Goal: Browse casually: Explore the website without a specific task or goal

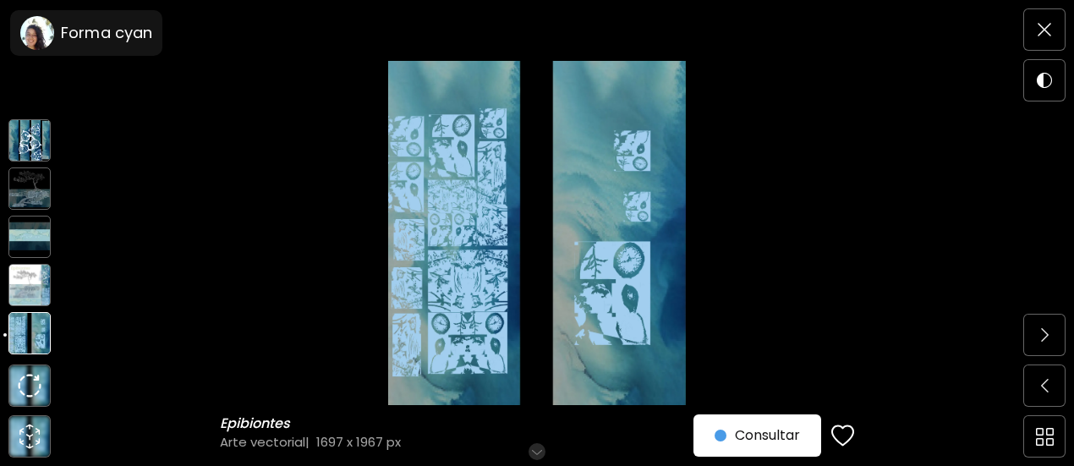
click at [34, 156] on img at bounding box center [29, 140] width 42 height 42
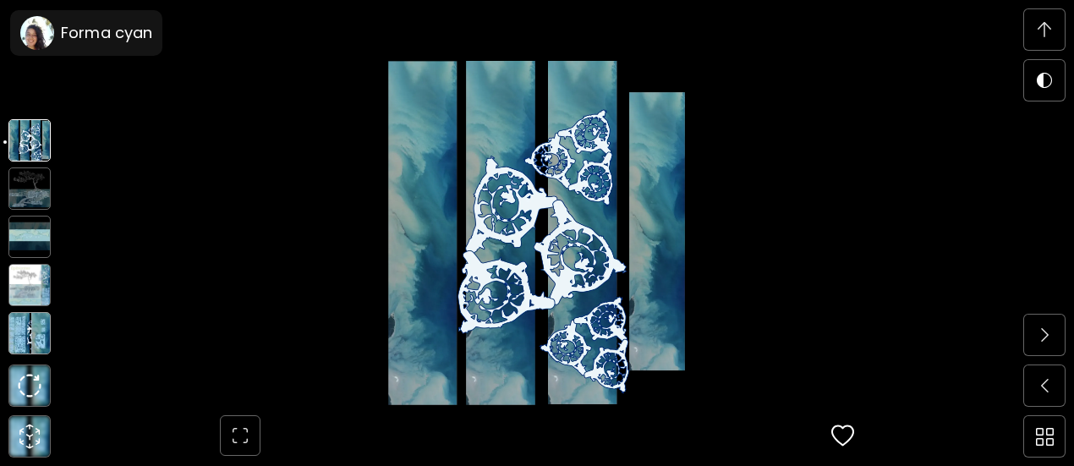
click at [37, 200] on img at bounding box center [29, 188] width 42 height 42
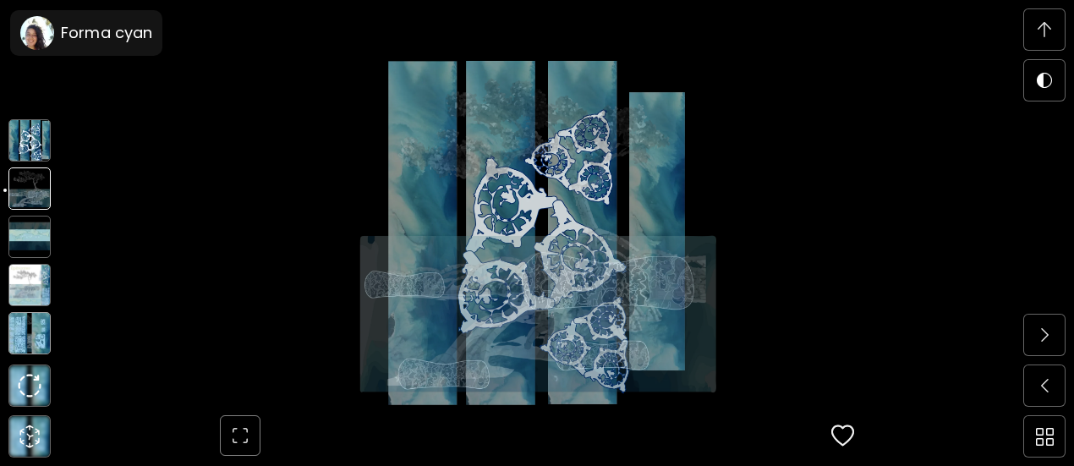
scroll to position [3504, 0]
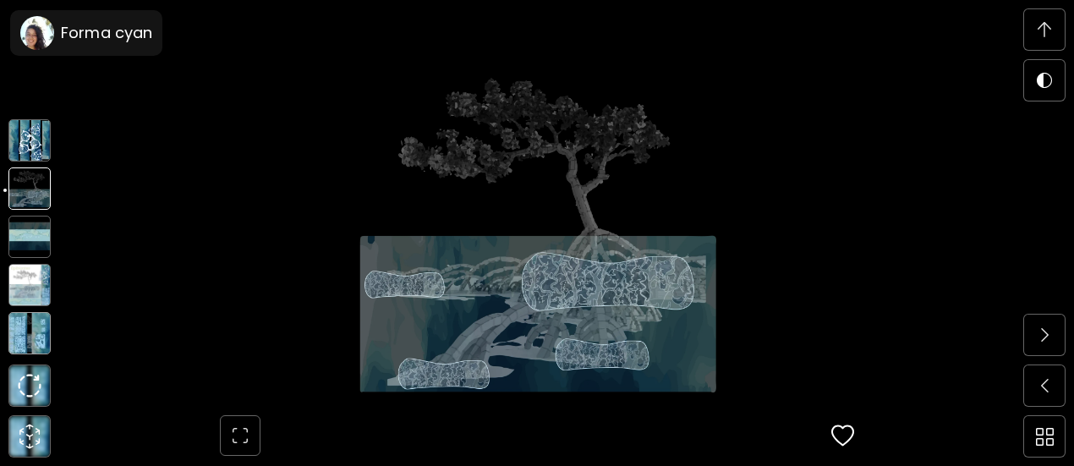
click at [27, 298] on img at bounding box center [29, 285] width 42 height 42
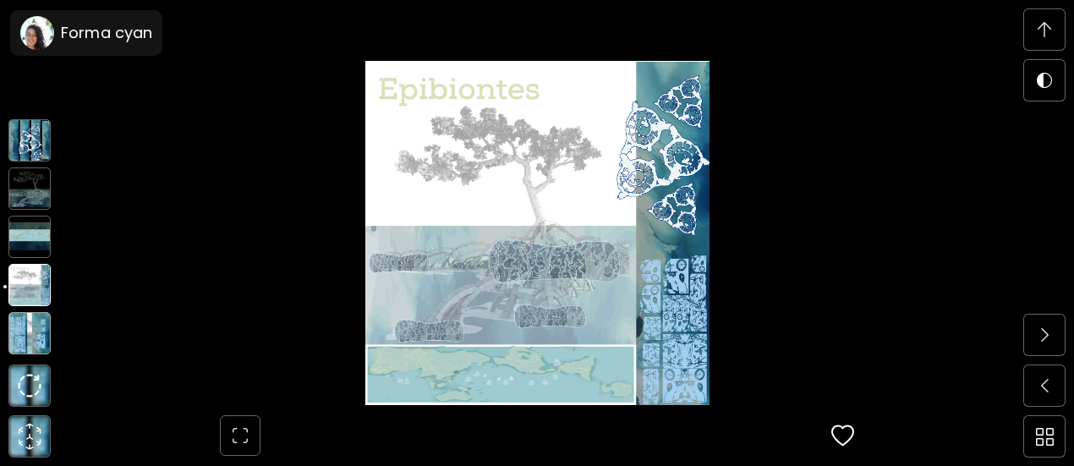
click at [25, 343] on img at bounding box center [29, 333] width 42 height 42
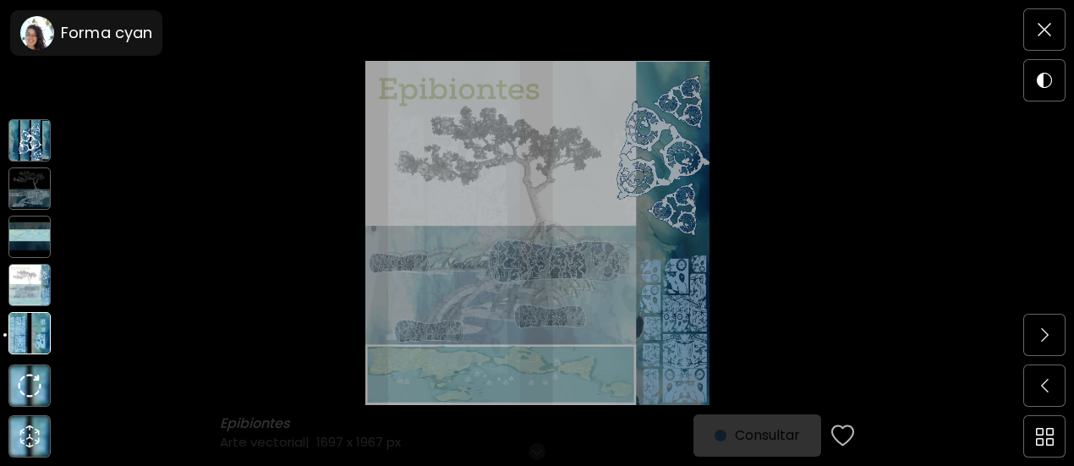
scroll to position [0, 0]
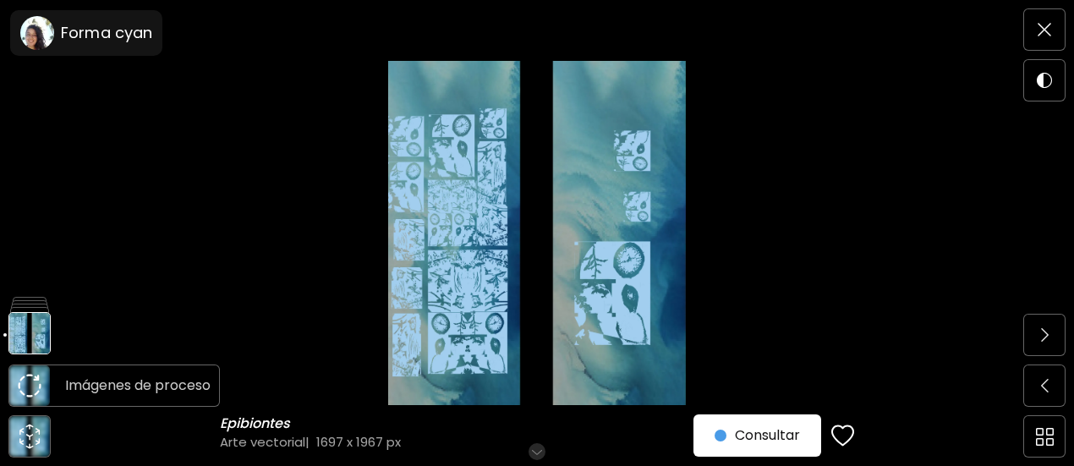
click at [30, 387] on img at bounding box center [30, 386] width 24 height 24
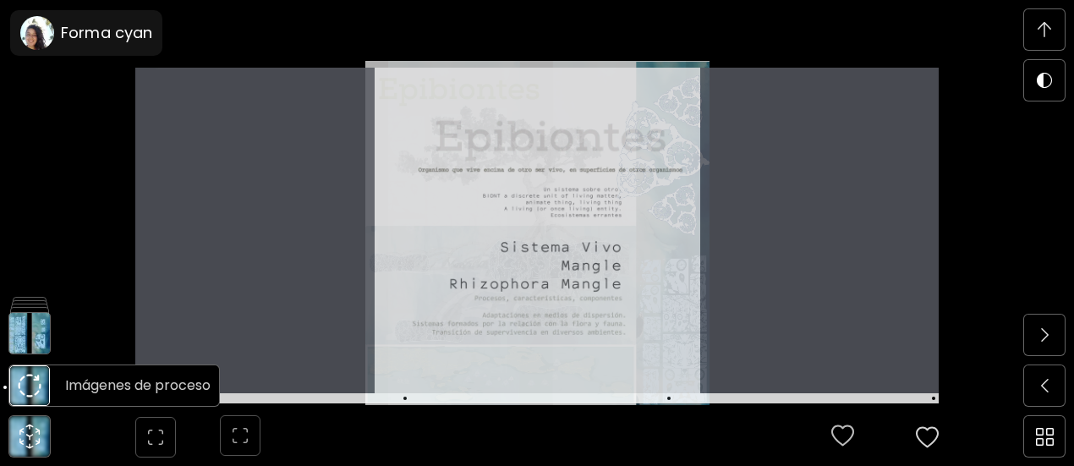
scroll to position [917, 0]
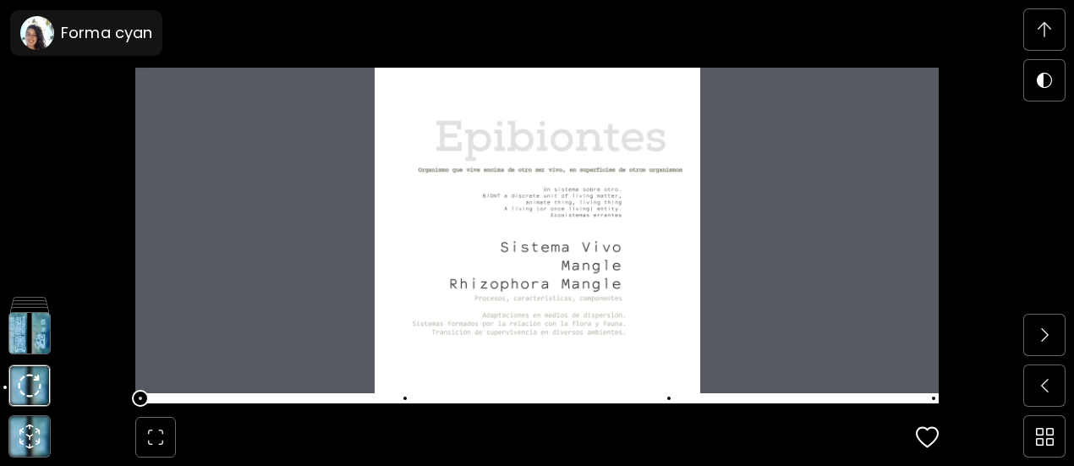
click at [251, 393] on span at bounding box center [536, 398] width 803 height 10
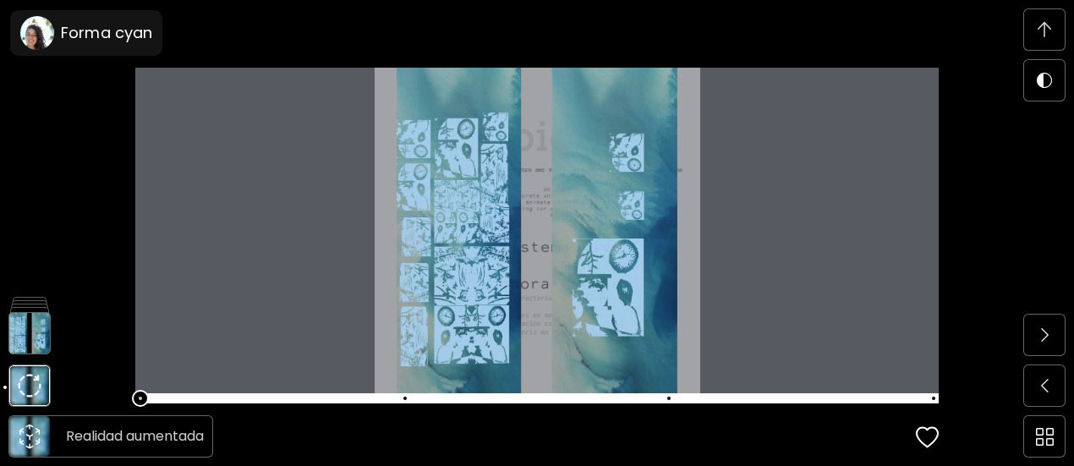
scroll to position [5868, 0]
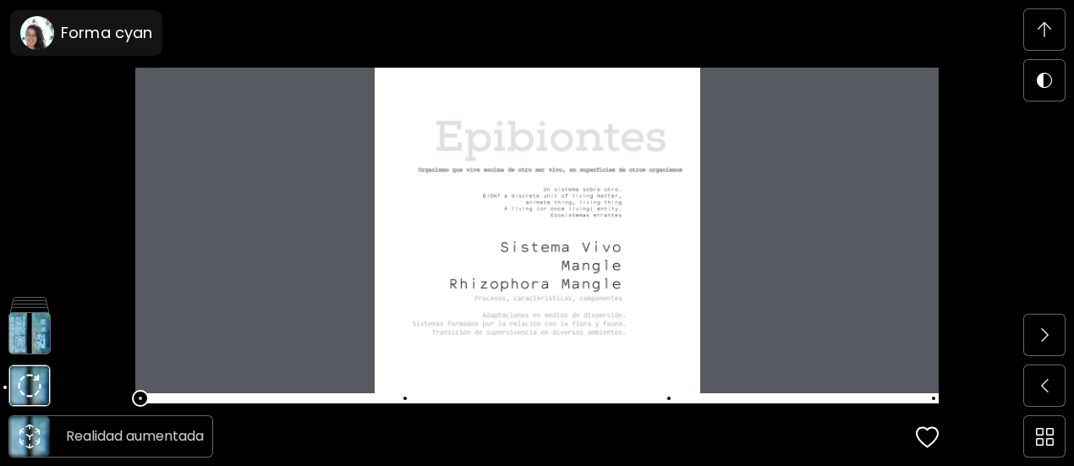
click at [22, 434] on icon "animation" at bounding box center [29, 436] width 27 height 27
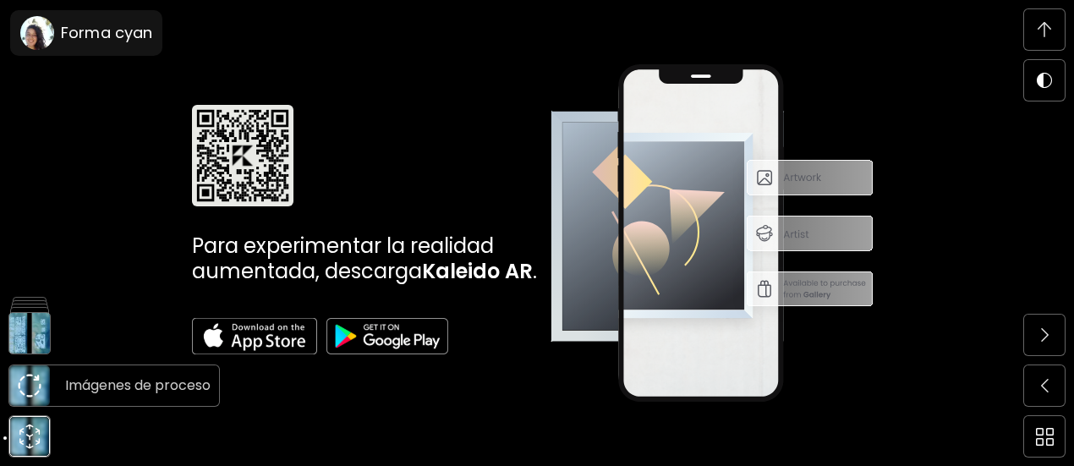
click at [25, 402] on img at bounding box center [29, 385] width 41 height 41
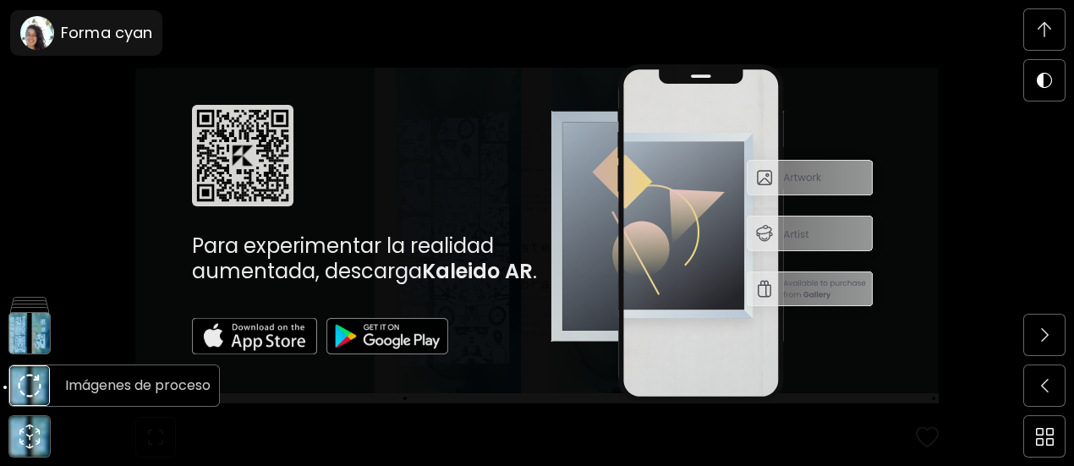
scroll to position [5868, 0]
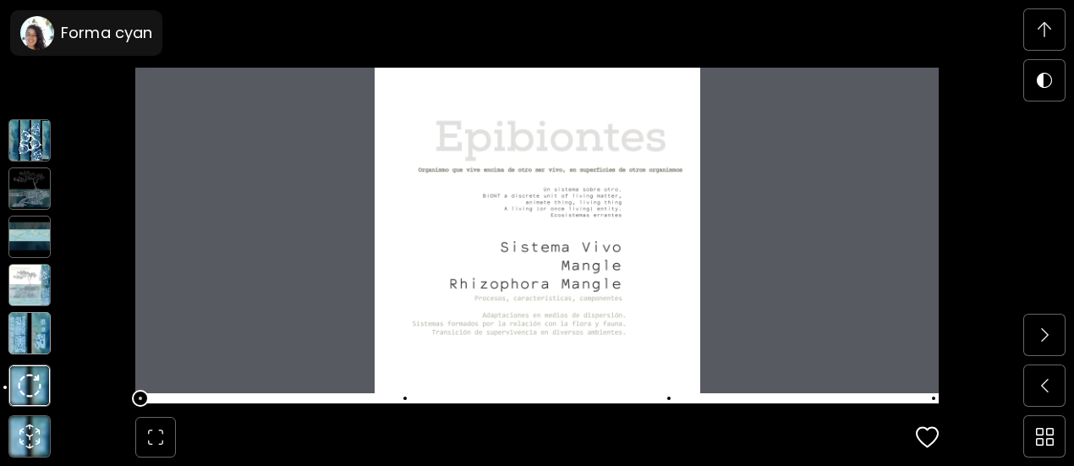
click at [31, 348] on img at bounding box center [29, 333] width 42 height 42
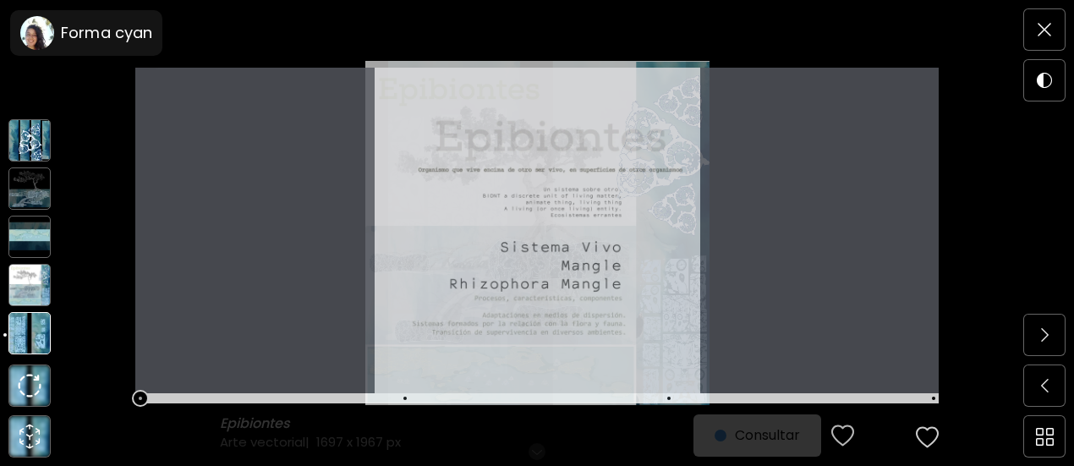
scroll to position [0, 0]
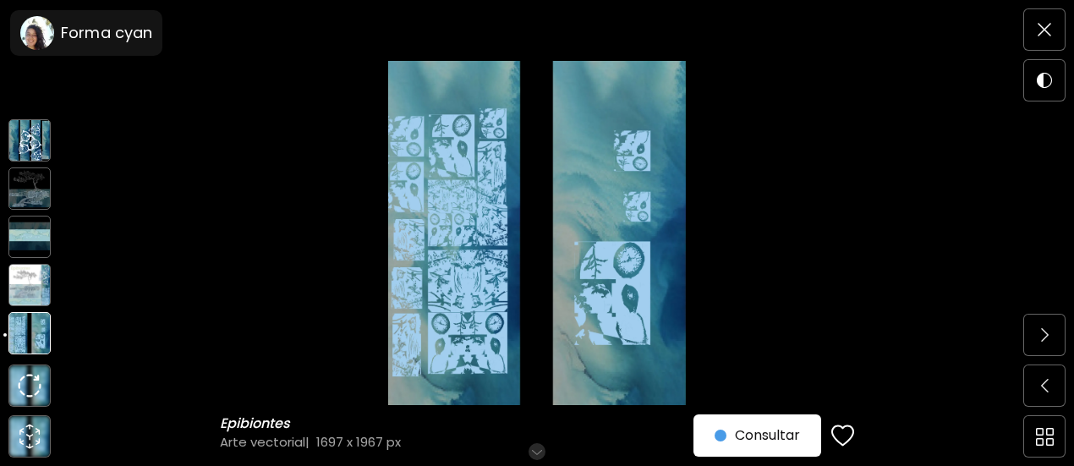
click at [36, 300] on img at bounding box center [29, 285] width 42 height 42
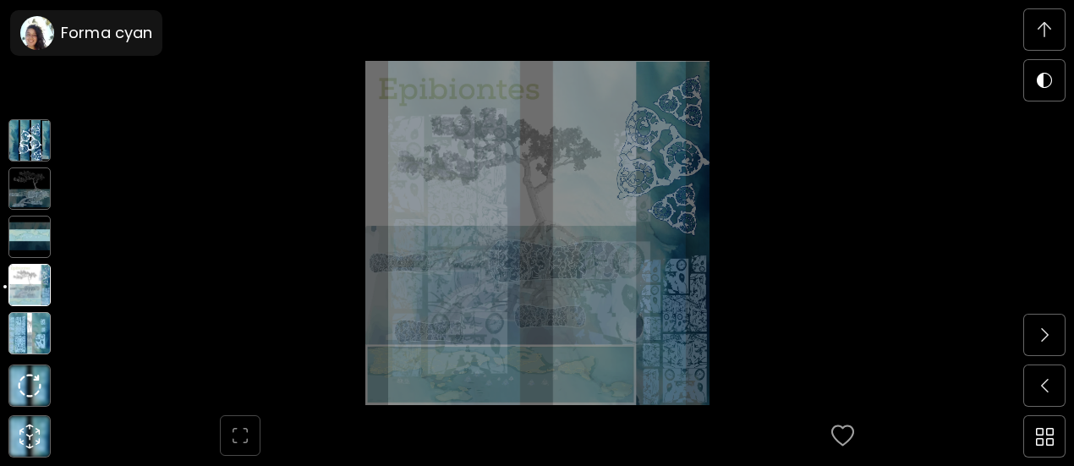
scroll to position [917, 0]
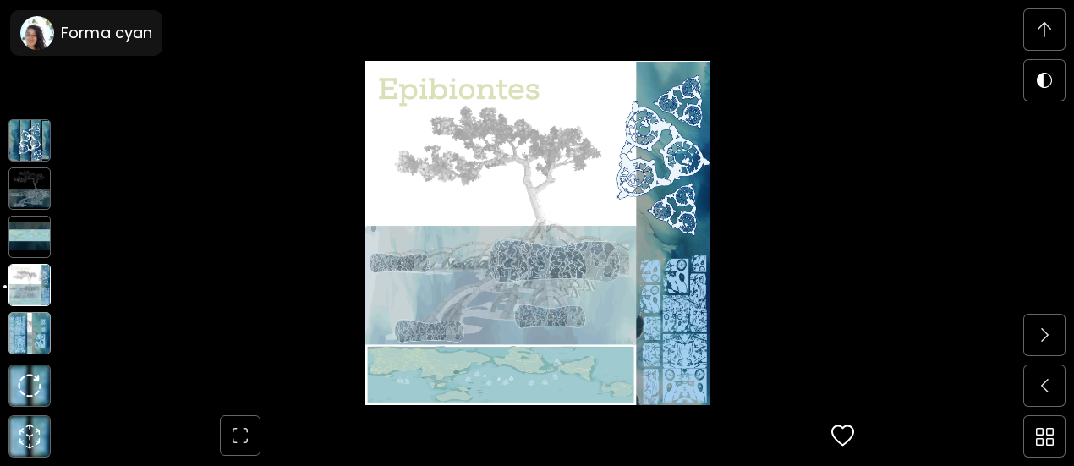
click at [26, 238] on img at bounding box center [29, 237] width 42 height 42
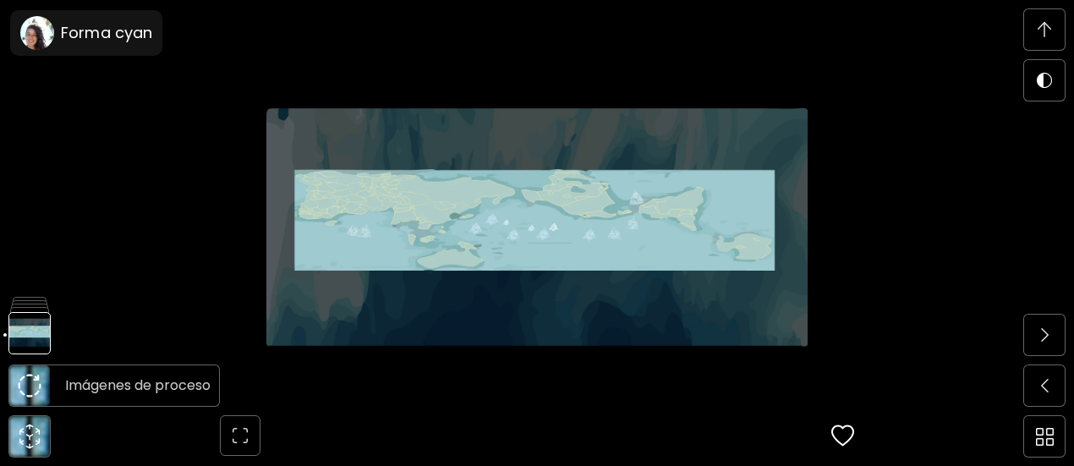
click at [29, 384] on img at bounding box center [30, 386] width 24 height 24
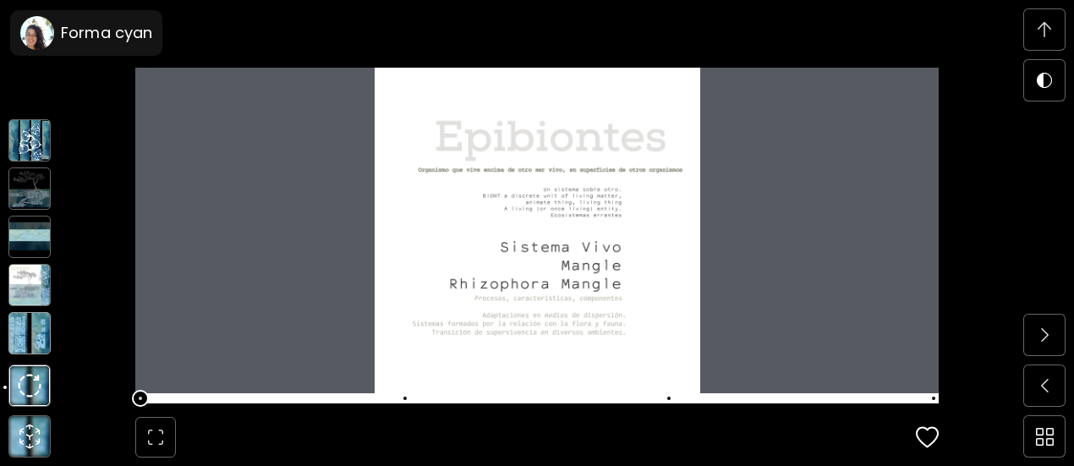
click at [37, 320] on img at bounding box center [29, 333] width 42 height 42
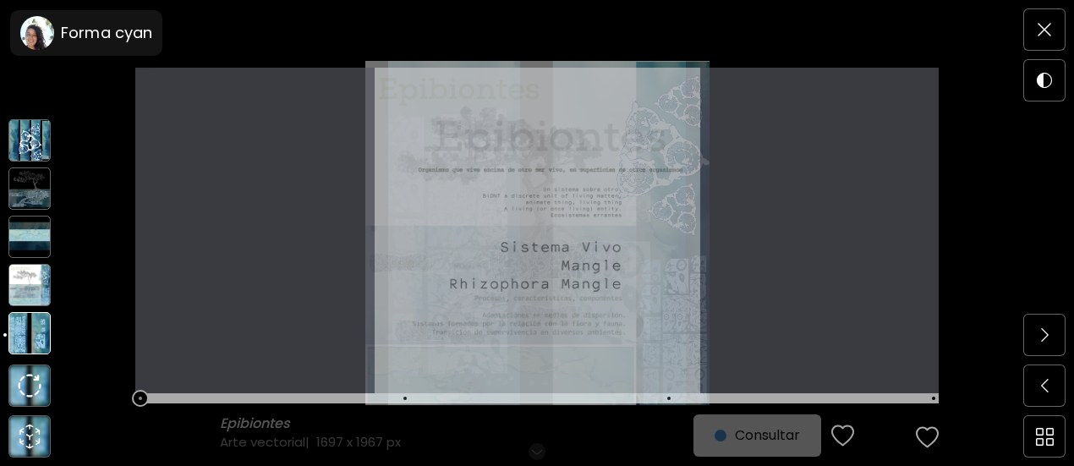
scroll to position [0, 0]
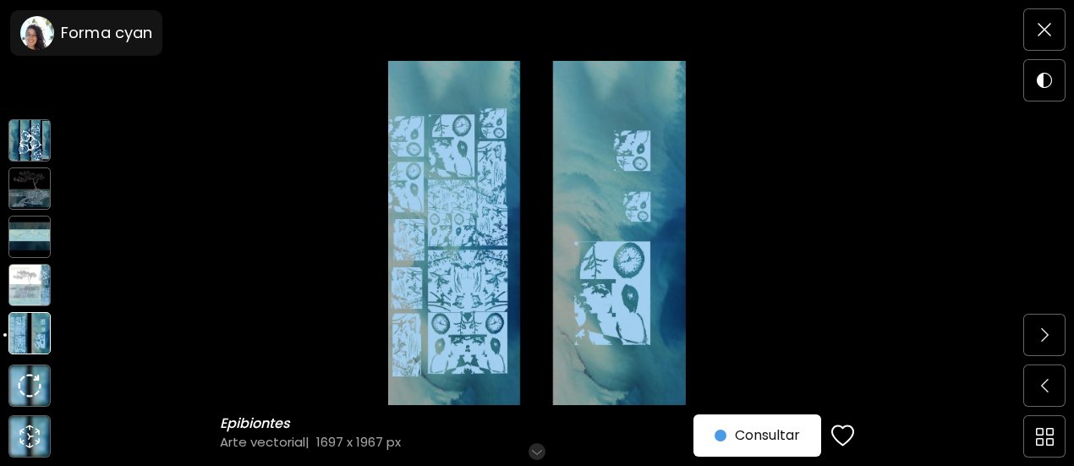
click at [39, 298] on img at bounding box center [29, 285] width 42 height 42
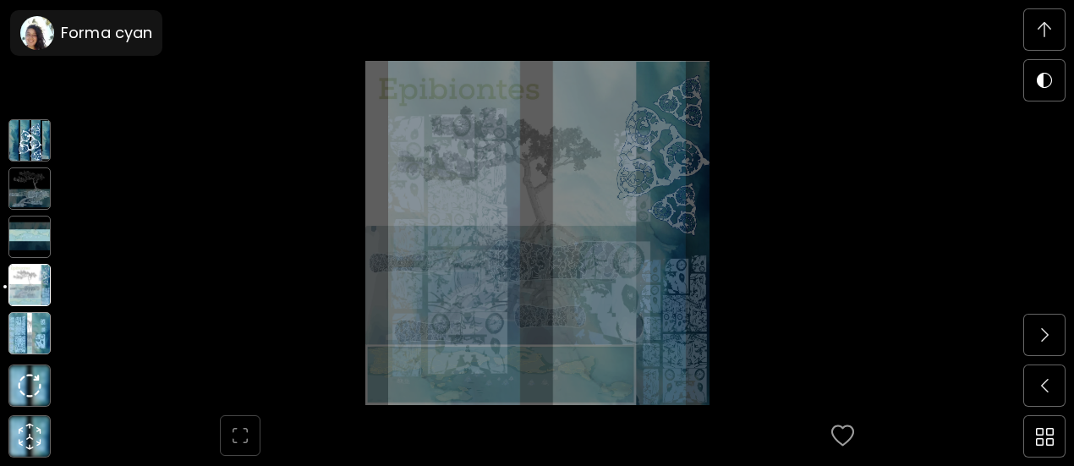
scroll to position [917, 0]
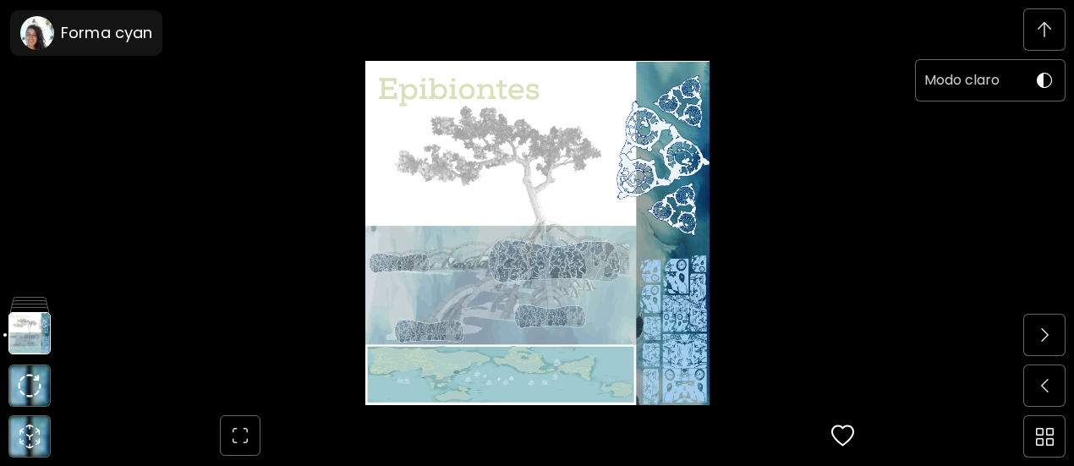
click at [1036, 85] on img at bounding box center [1043, 80] width 15 height 15
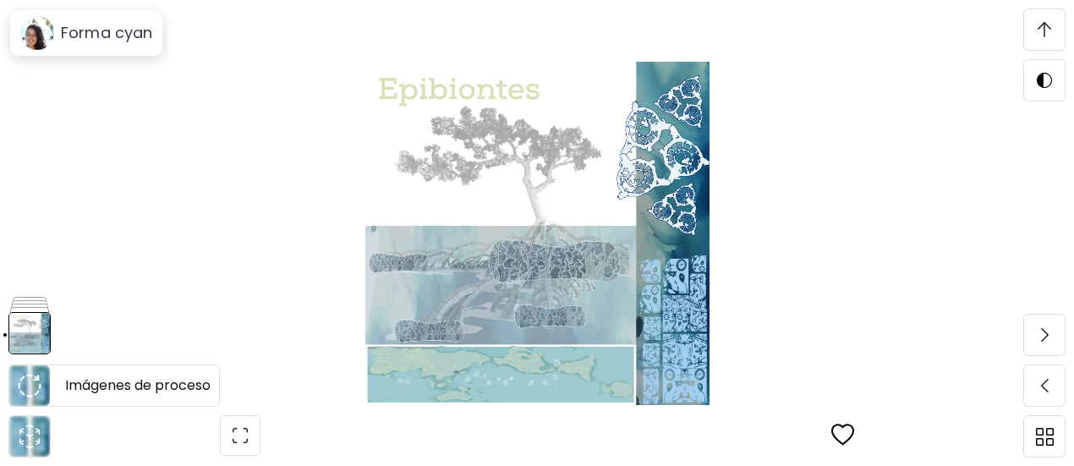
click at [24, 388] on img at bounding box center [30, 386] width 24 height 24
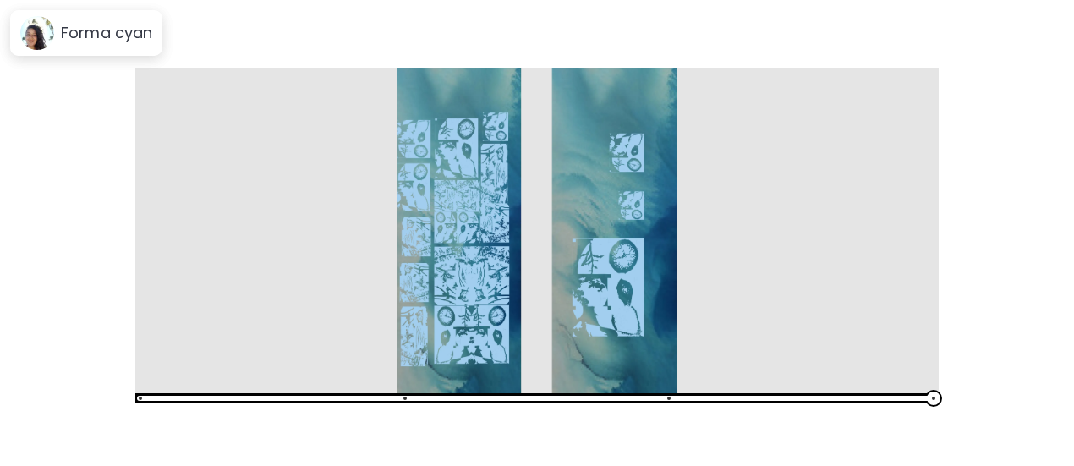
scroll to position [5868, 0]
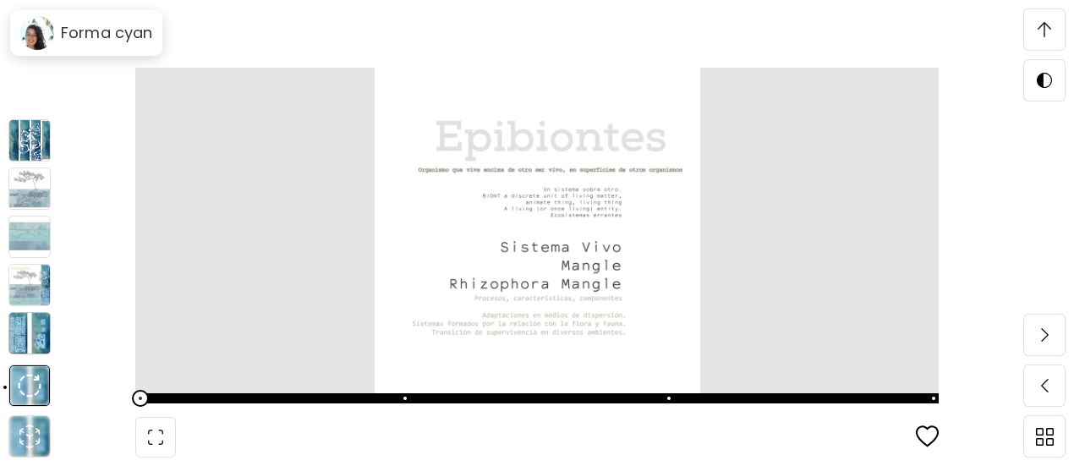
click at [36, 247] on img at bounding box center [29, 237] width 42 height 42
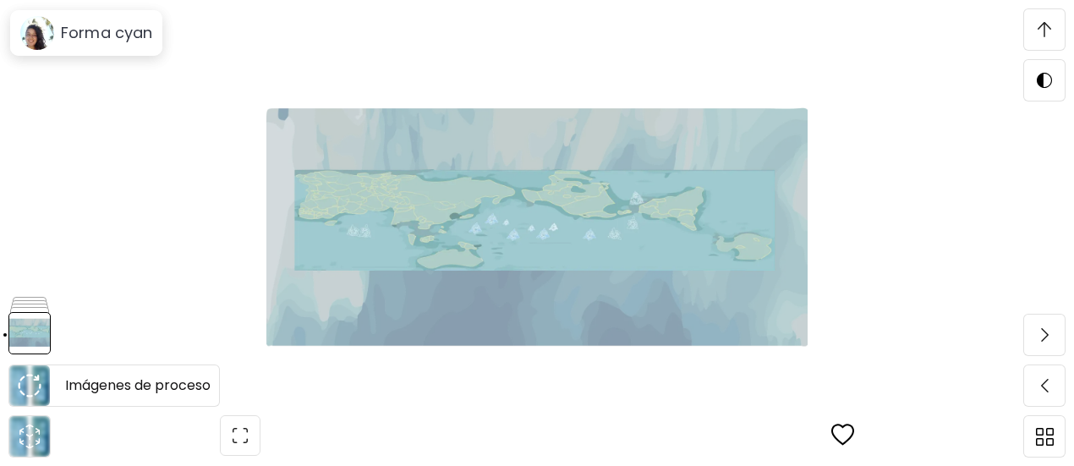
click at [27, 386] on img at bounding box center [30, 386] width 24 height 24
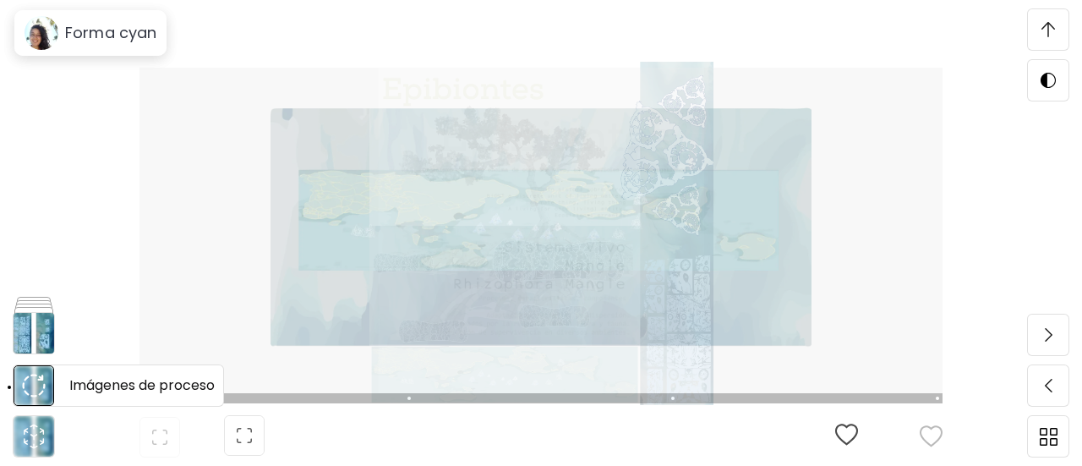
scroll to position [5868, 0]
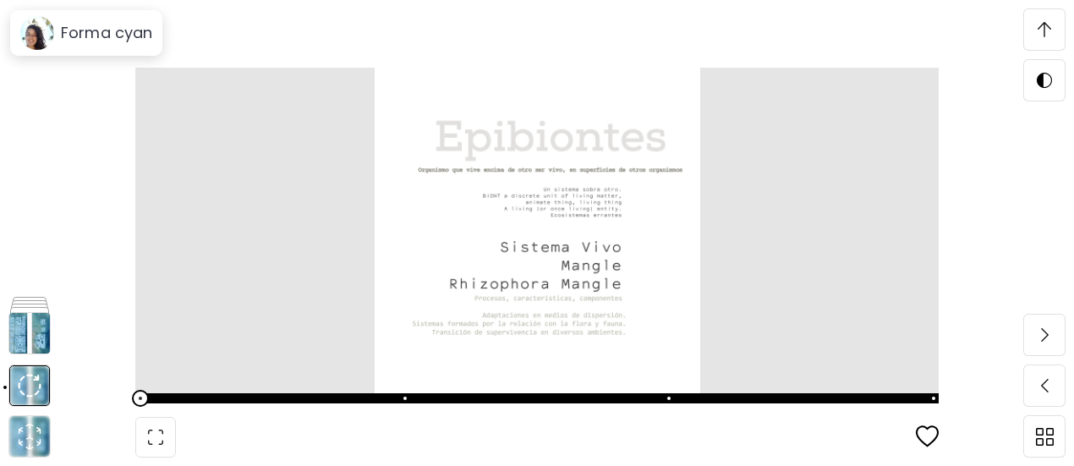
click at [582, 271] on img at bounding box center [536, 230] width 803 height 325
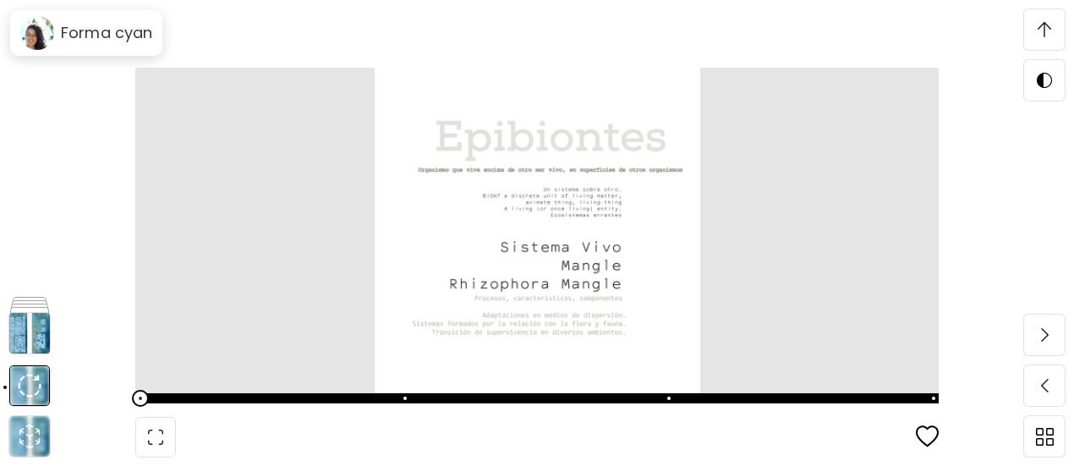
click at [607, 336] on img at bounding box center [536, 230] width 803 height 325
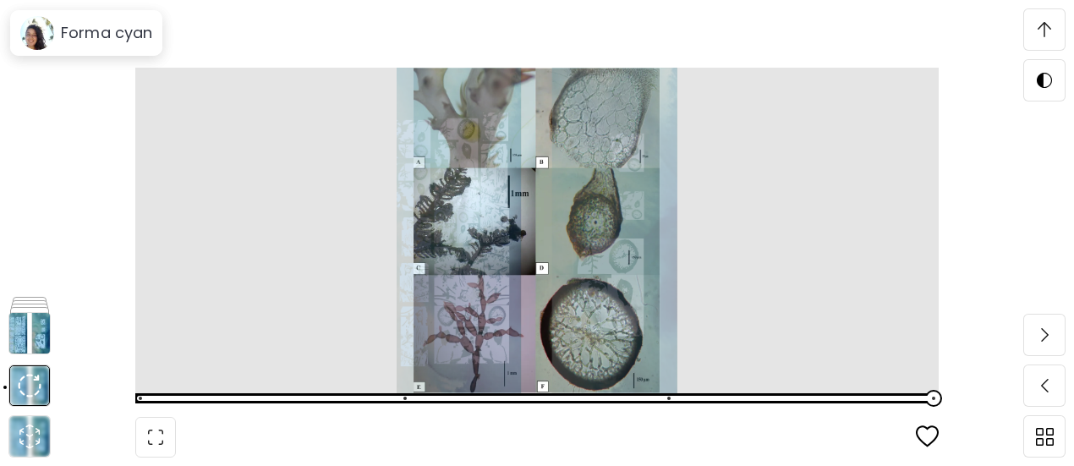
scroll to position [7641, 0]
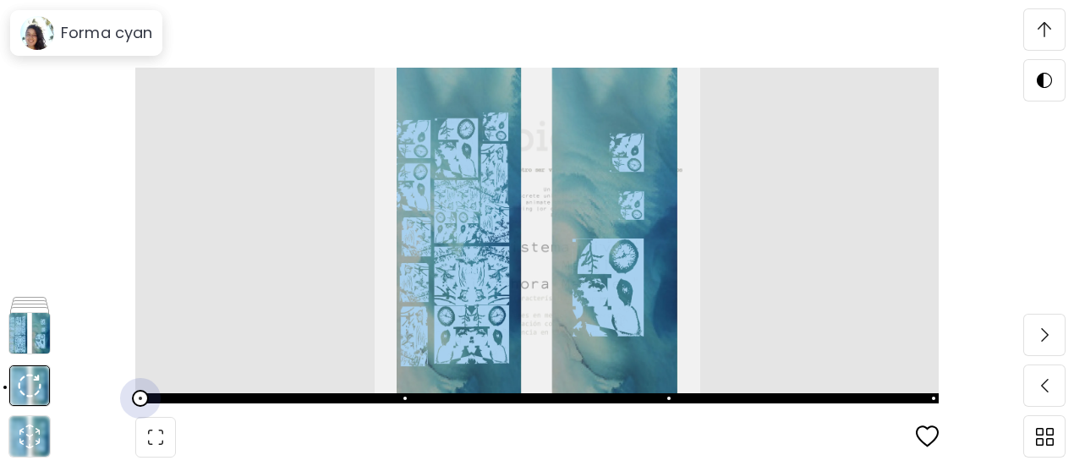
click at [200, 400] on span at bounding box center [535, 398] width 793 height 24
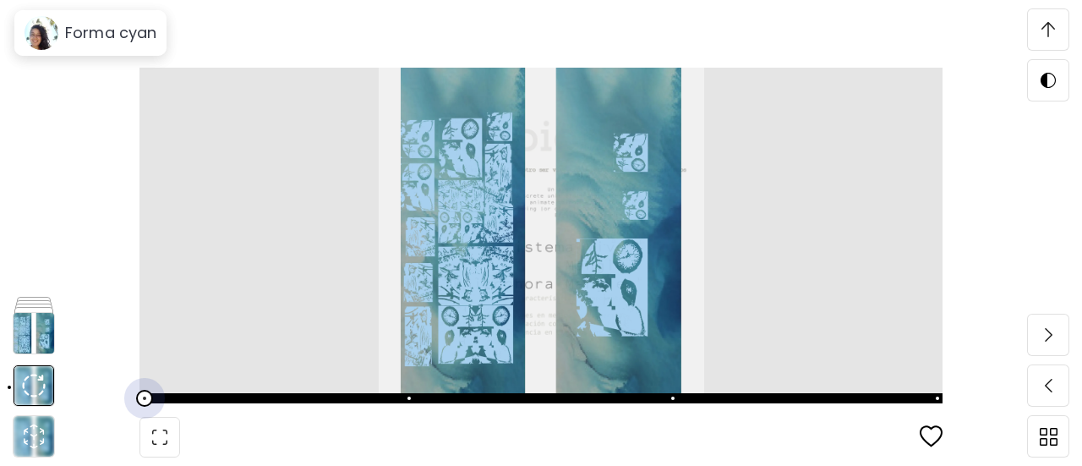
scroll to position [5868, 0]
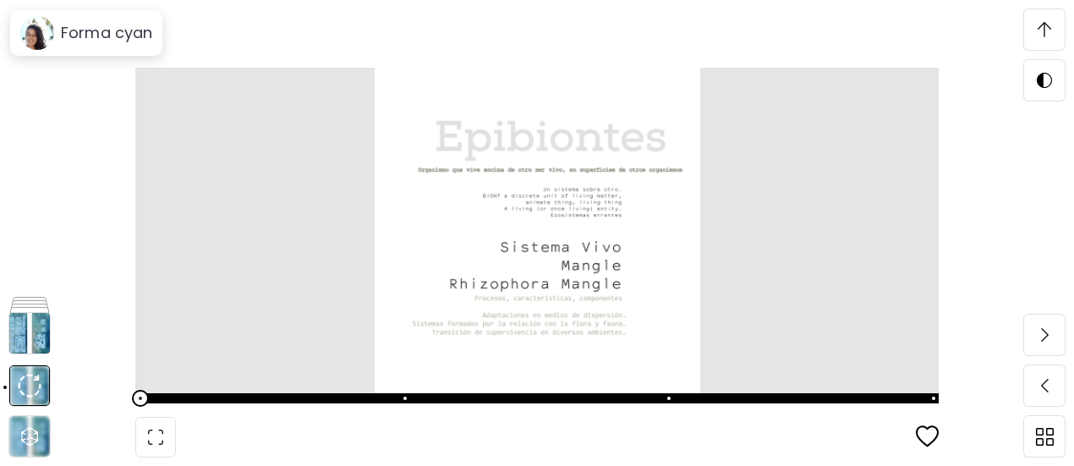
click at [593, 359] on img at bounding box center [536, 230] width 803 height 325
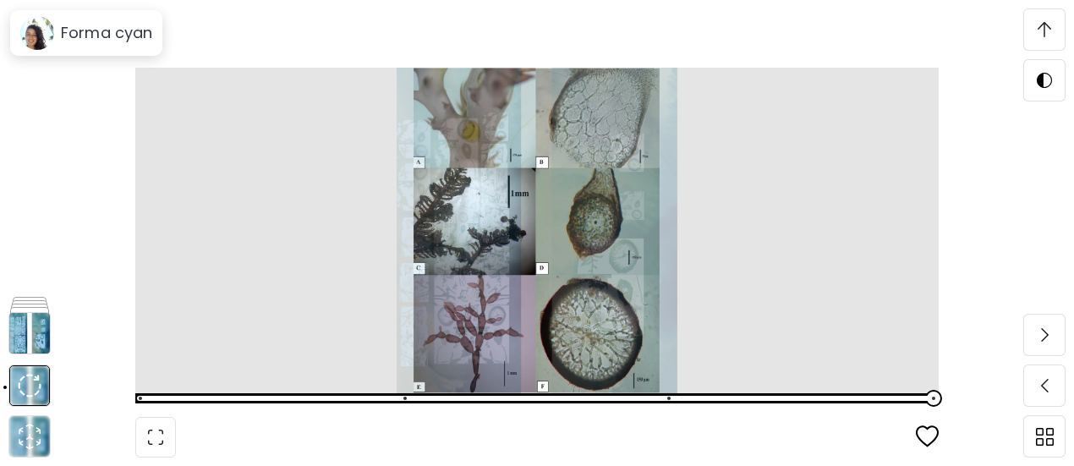
scroll to position [7641, 0]
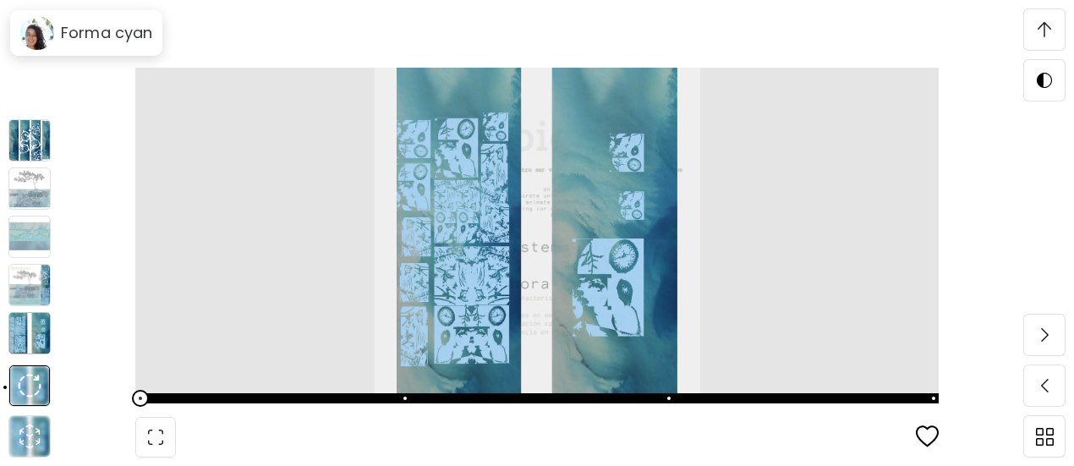
click at [33, 340] on img at bounding box center [29, 333] width 42 height 42
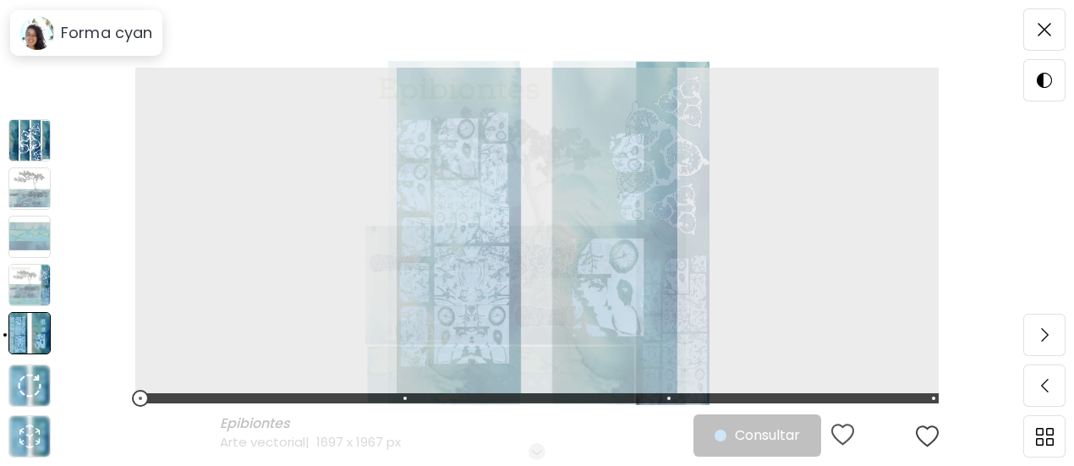
scroll to position [0, 0]
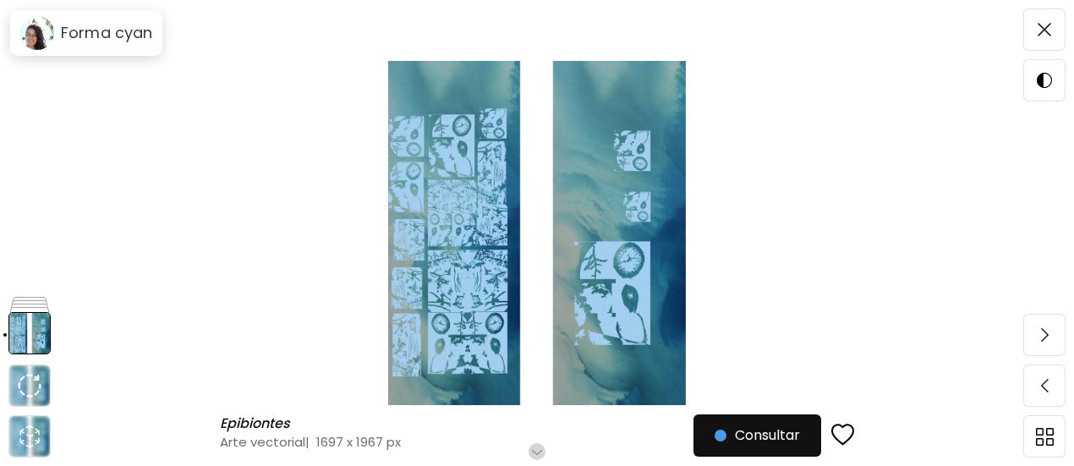
click at [41, 260] on div "Epibiontes Epibiontes Arte vectorial | 1697 x 1967 px Desplázate para ver más C…" at bounding box center [537, 233] width 1074 height 466
click at [25, 390] on img at bounding box center [30, 386] width 24 height 24
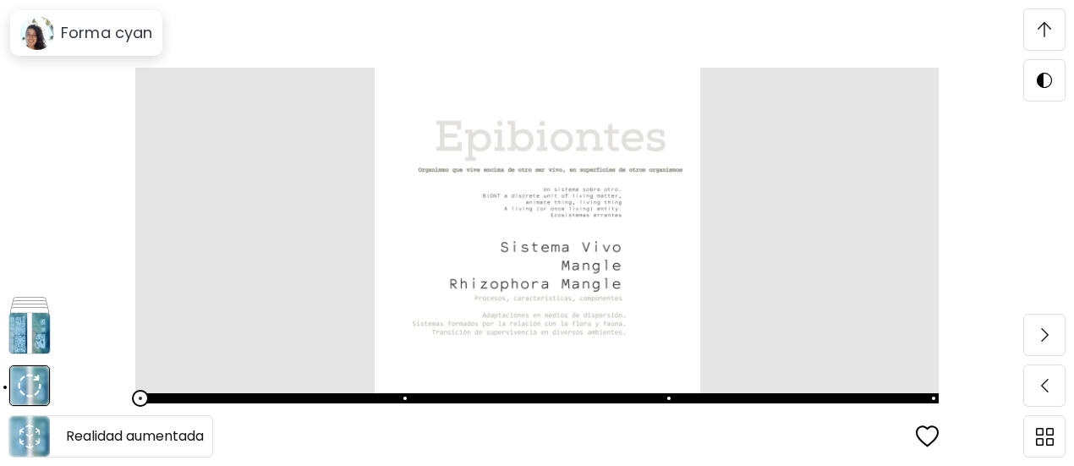
click at [27, 427] on icon "animation" at bounding box center [29, 436] width 27 height 27
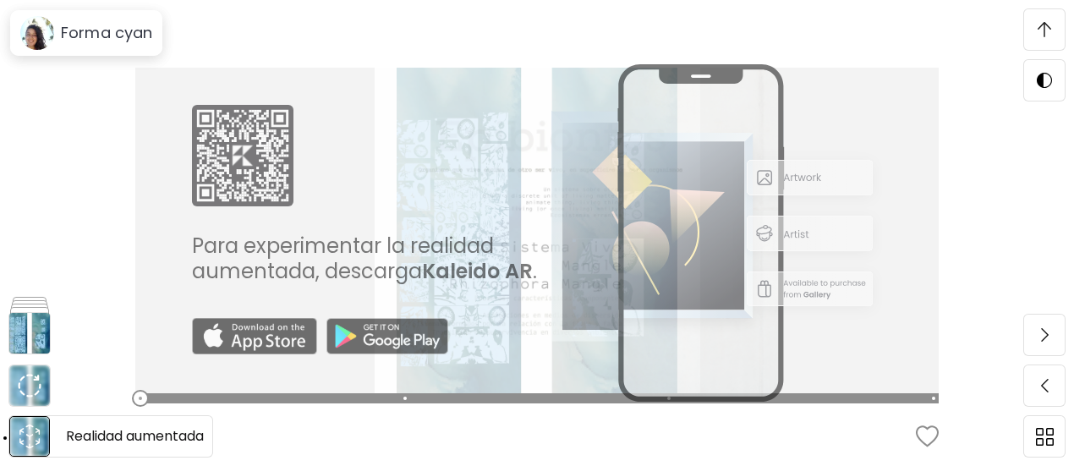
scroll to position [8315, 0]
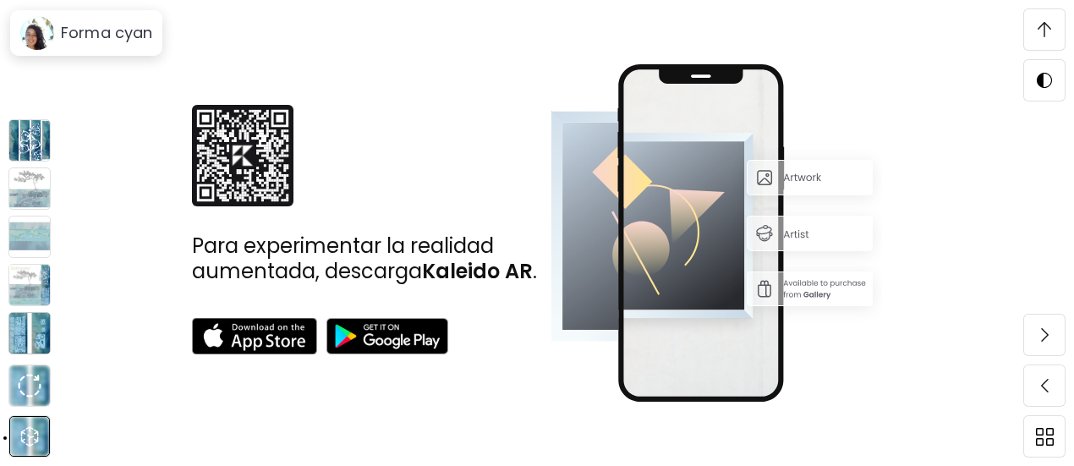
click at [24, 287] on img at bounding box center [29, 285] width 42 height 42
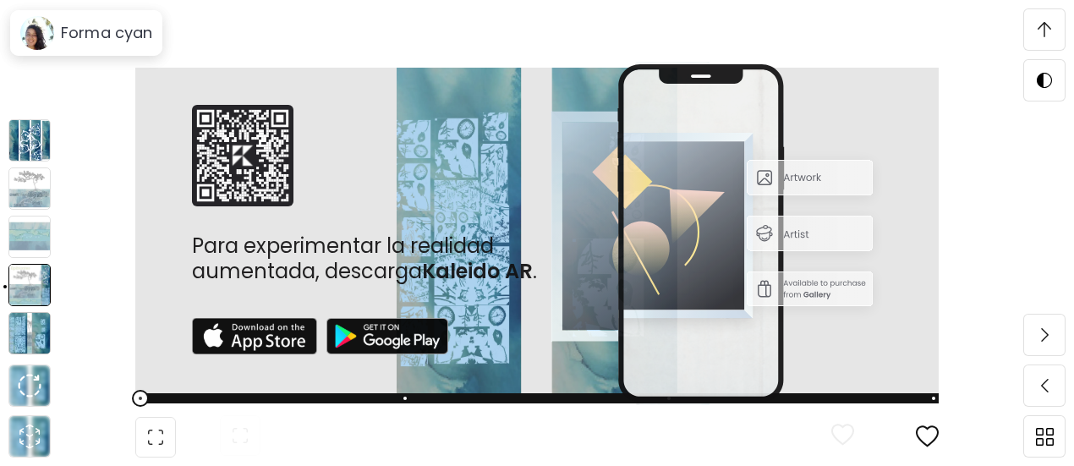
scroll to position [4686, 0]
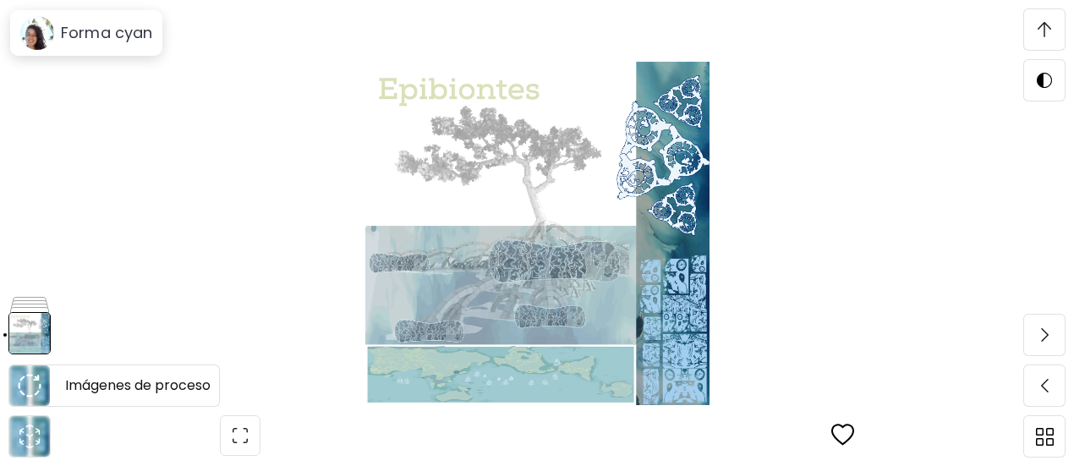
click at [24, 382] on img at bounding box center [30, 386] width 24 height 24
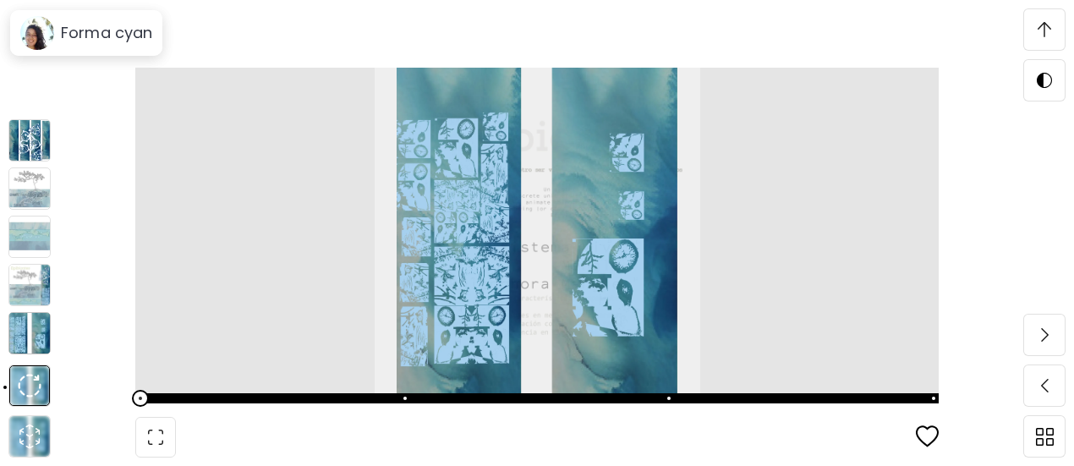
scroll to position [5868, 0]
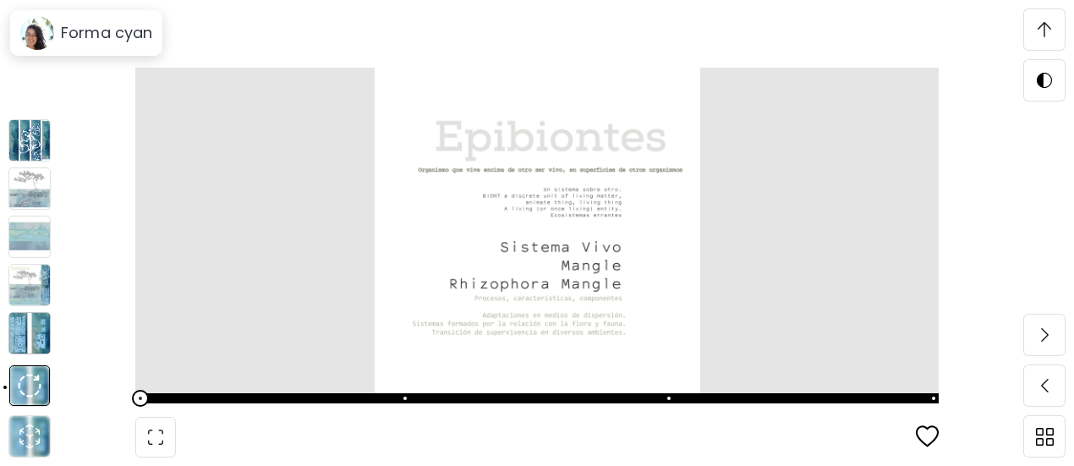
click at [28, 241] on img at bounding box center [29, 237] width 42 height 42
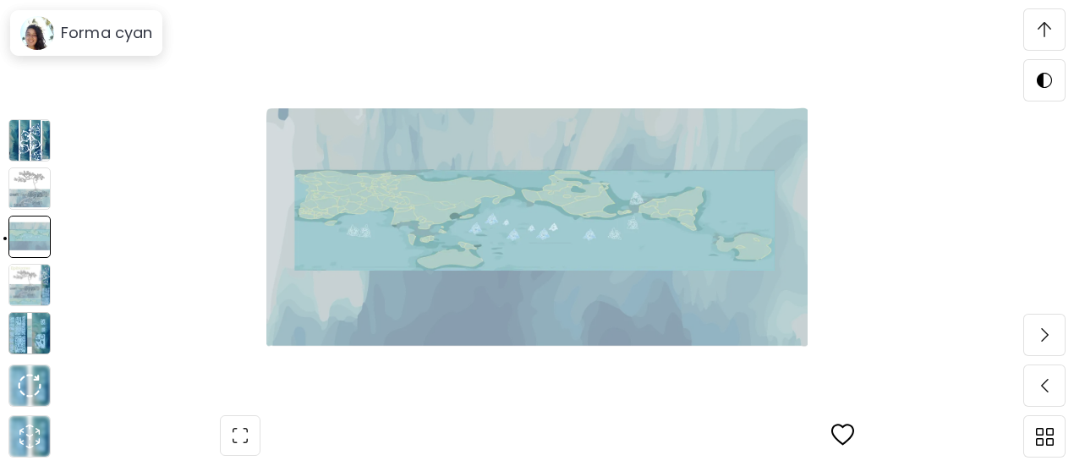
click at [31, 195] on img at bounding box center [29, 188] width 42 height 42
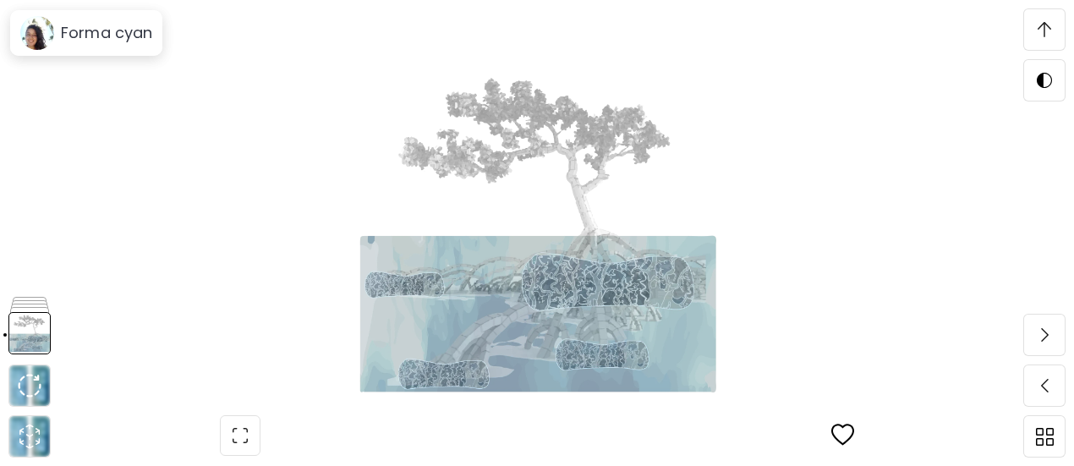
scroll to position [3639, 0]
click at [25, 391] on img at bounding box center [30, 386] width 24 height 24
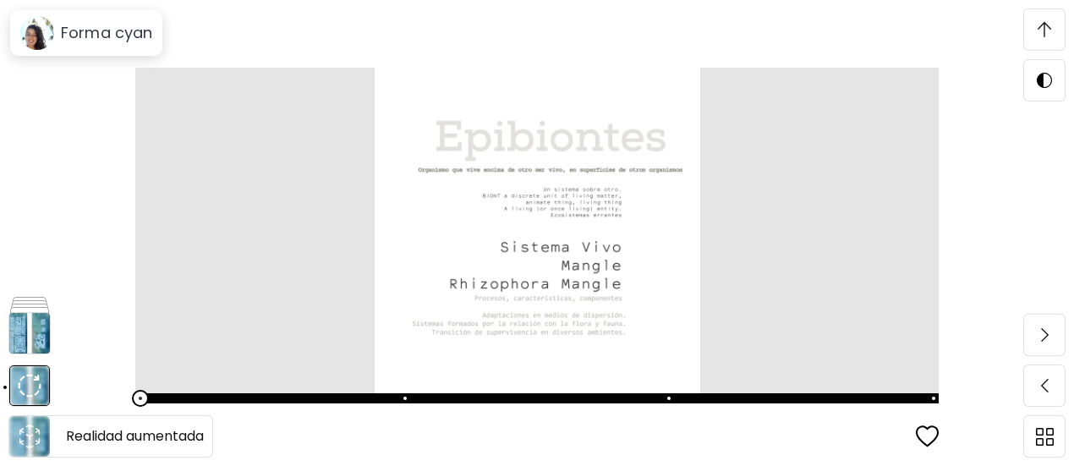
click at [36, 435] on icon "animation" at bounding box center [29, 436] width 27 height 27
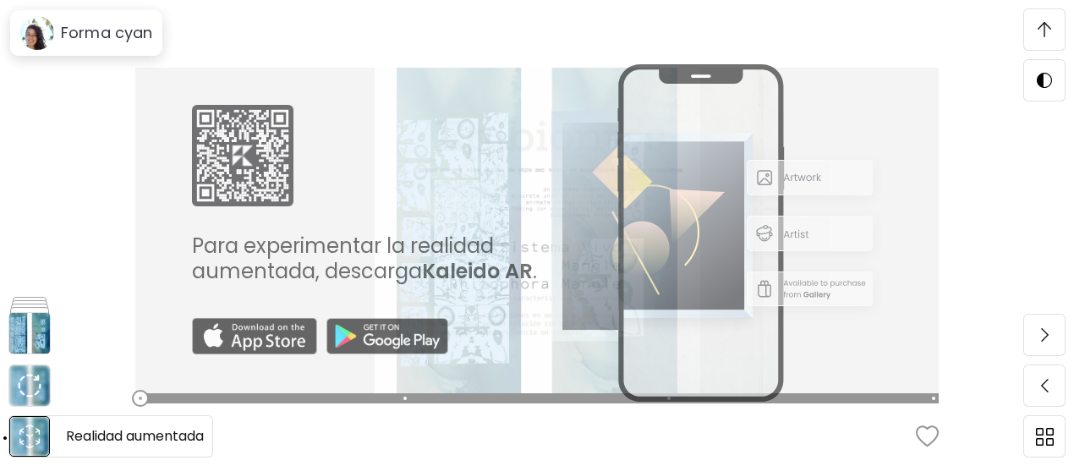
scroll to position [8315, 0]
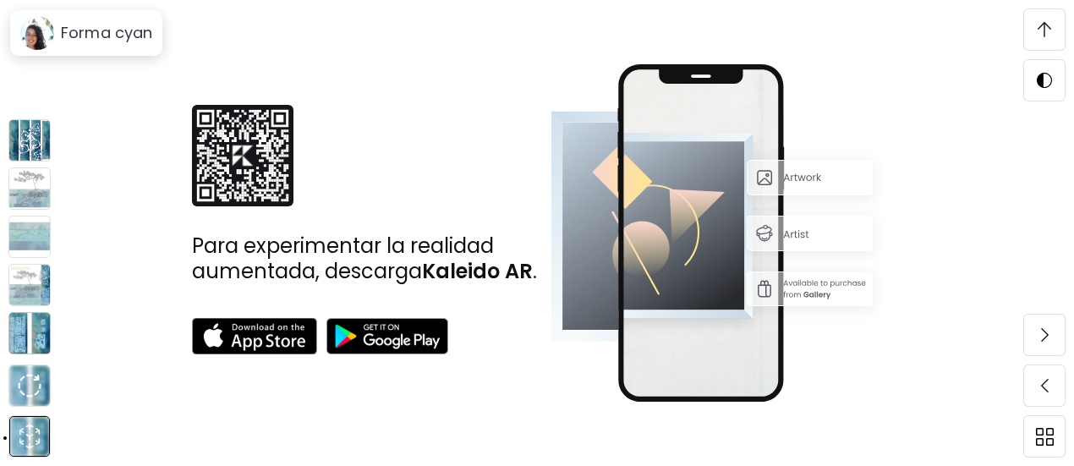
click at [30, 340] on img at bounding box center [29, 333] width 42 height 42
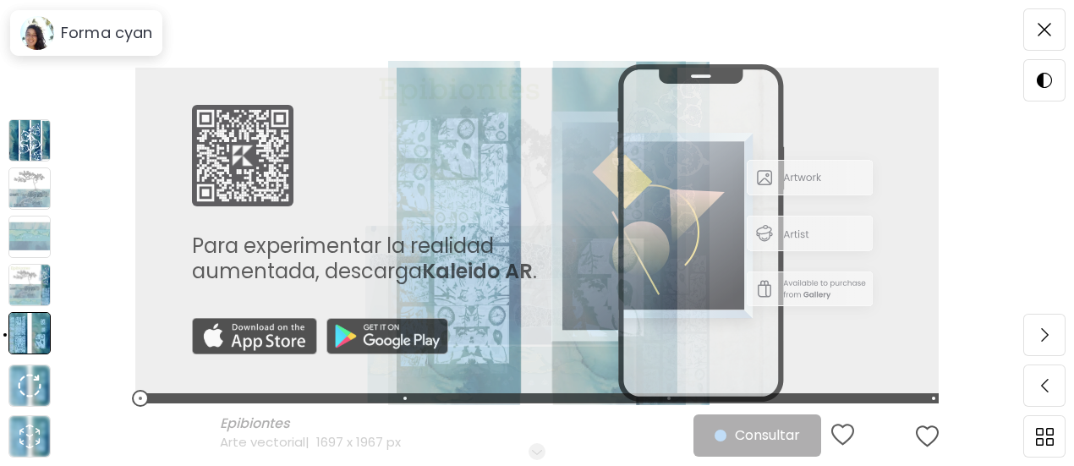
scroll to position [0, 0]
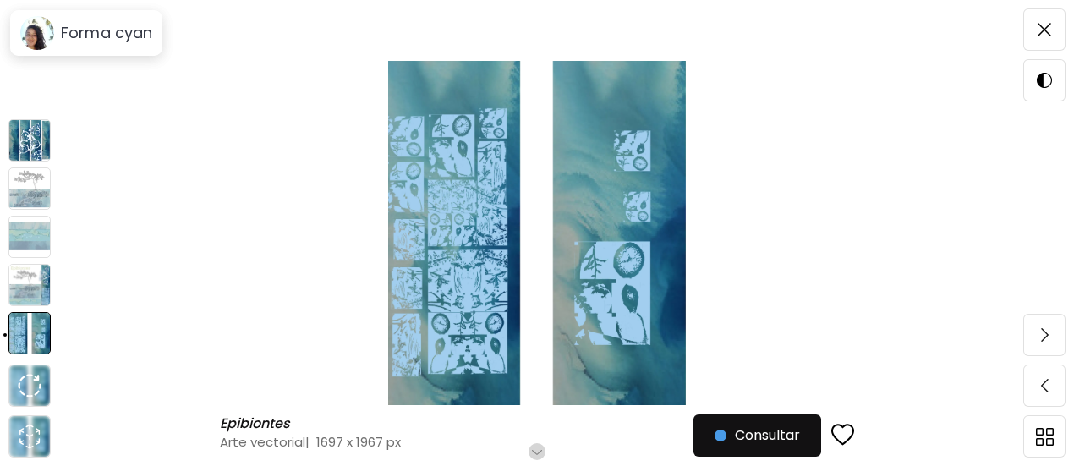
click at [33, 290] on img at bounding box center [29, 285] width 42 height 42
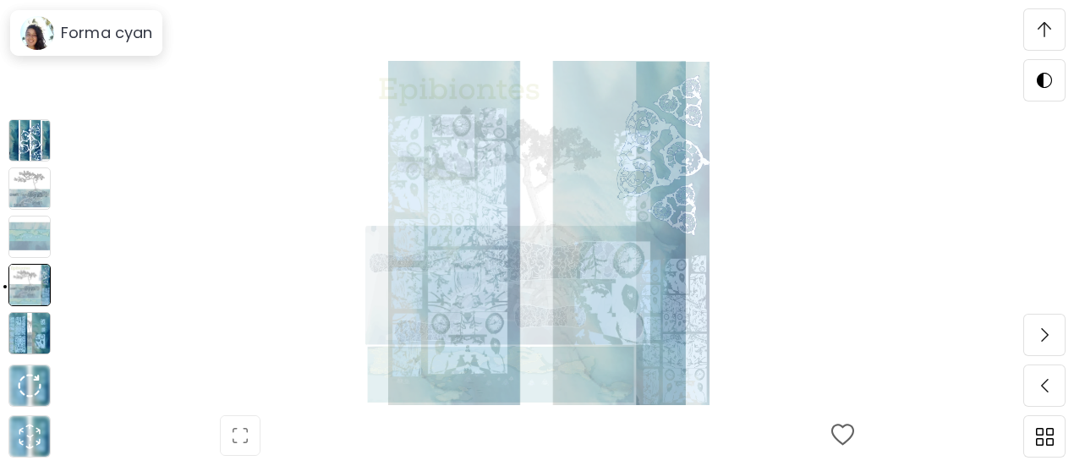
scroll to position [917, 0]
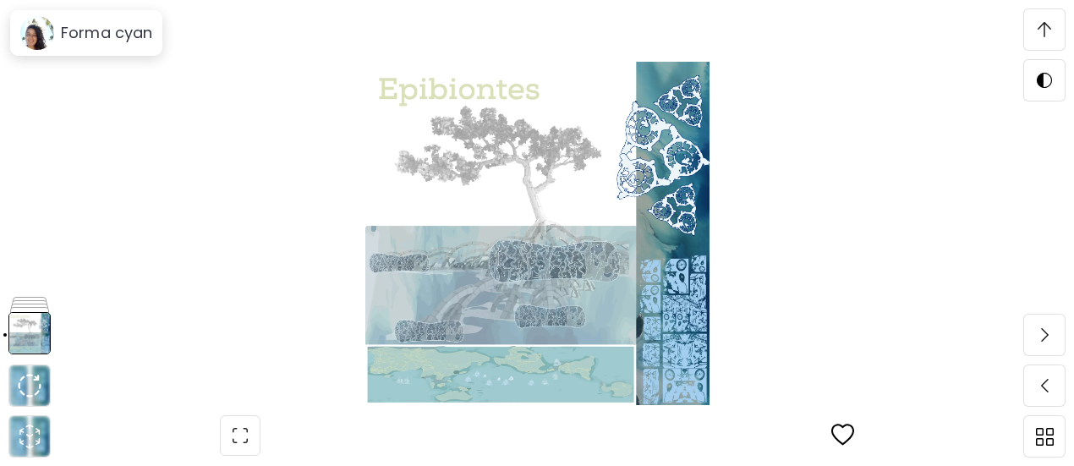
click at [30, 260] on div at bounding box center [537, 233] width 1074 height 466
click at [41, 396] on img at bounding box center [29, 385] width 41 height 41
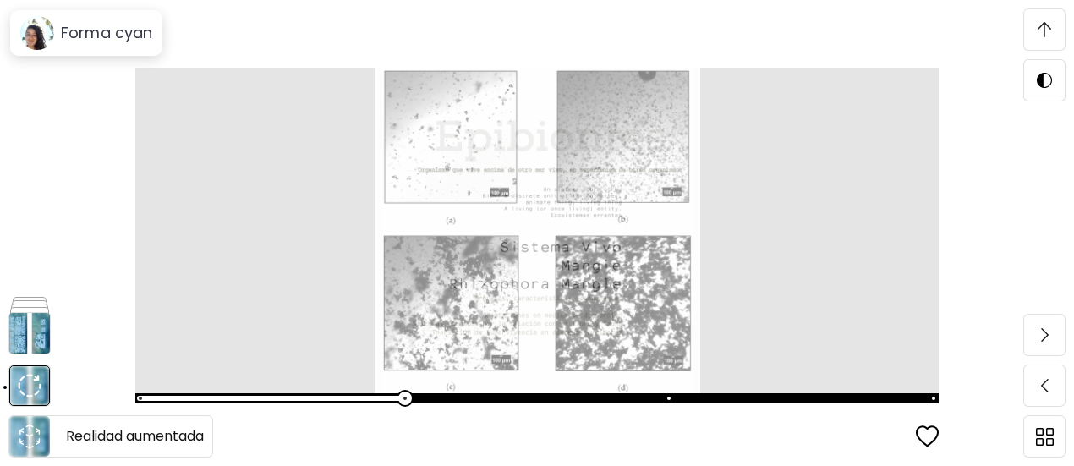
click at [36, 435] on icon "animation" at bounding box center [29, 436] width 27 height 27
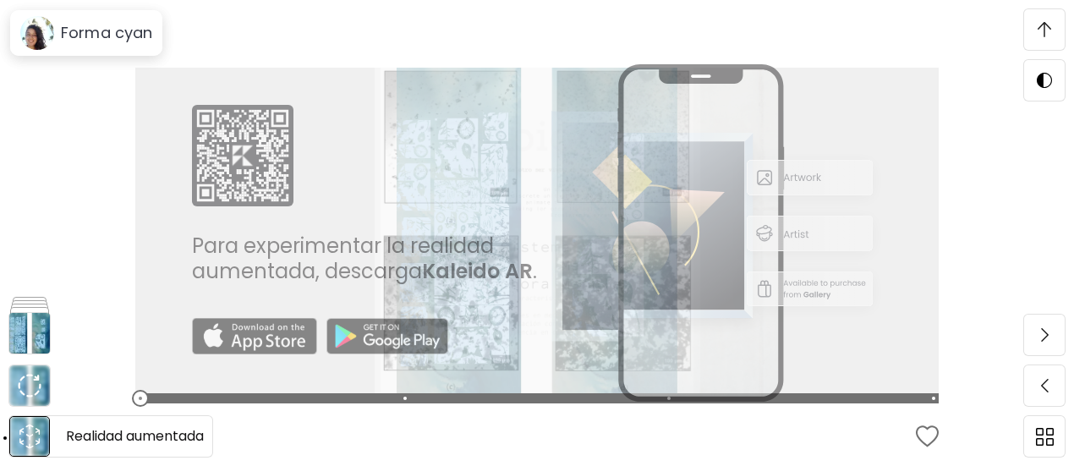
scroll to position [8315, 0]
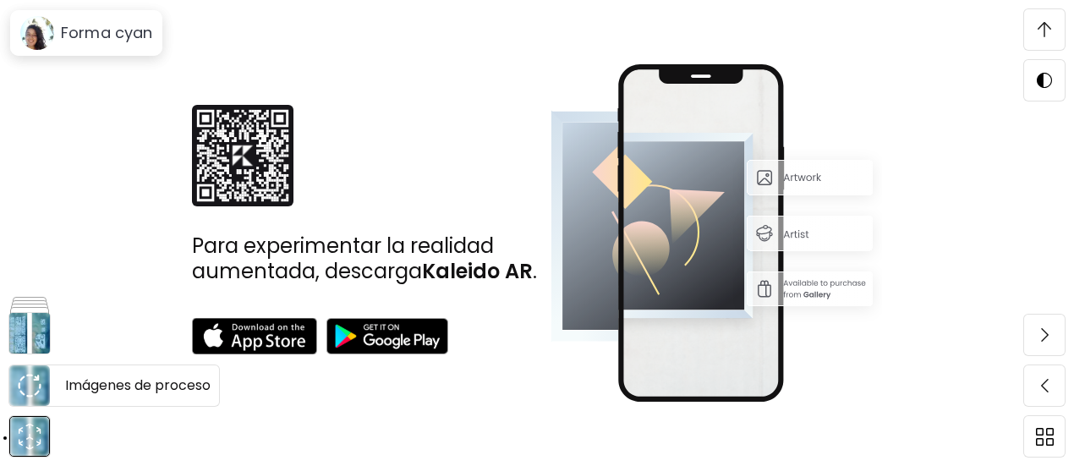
click at [24, 391] on img at bounding box center [30, 386] width 24 height 24
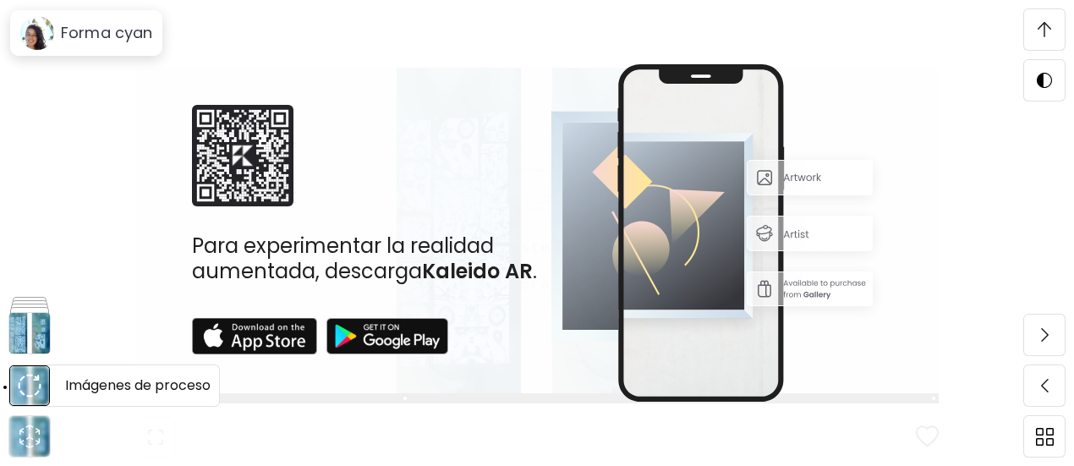
scroll to position [5868, 0]
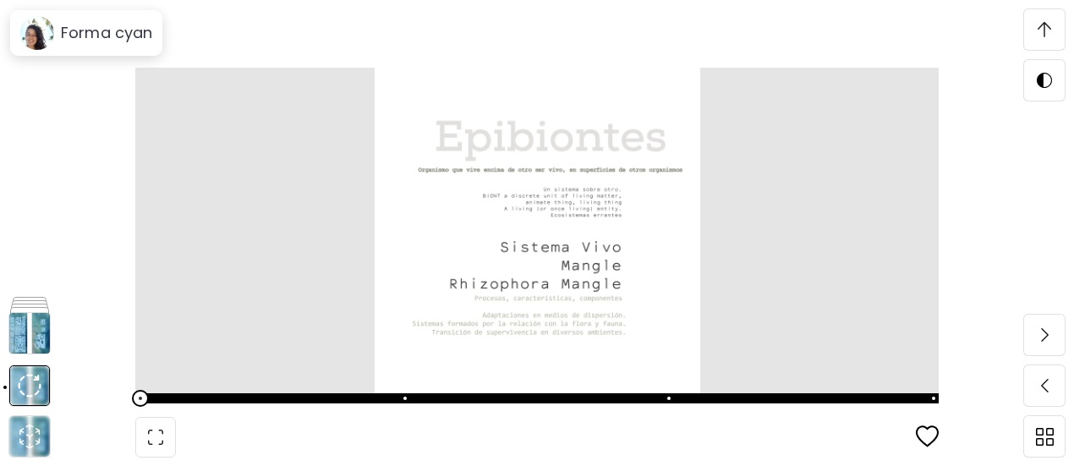
click at [404, 401] on span at bounding box center [535, 398] width 793 height 24
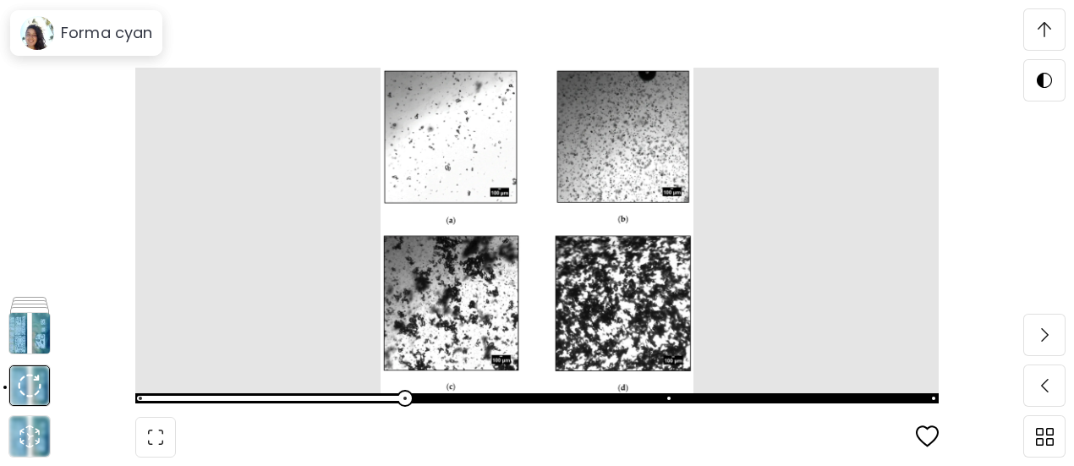
click at [670, 399] on span at bounding box center [668, 397] width 3 height 3
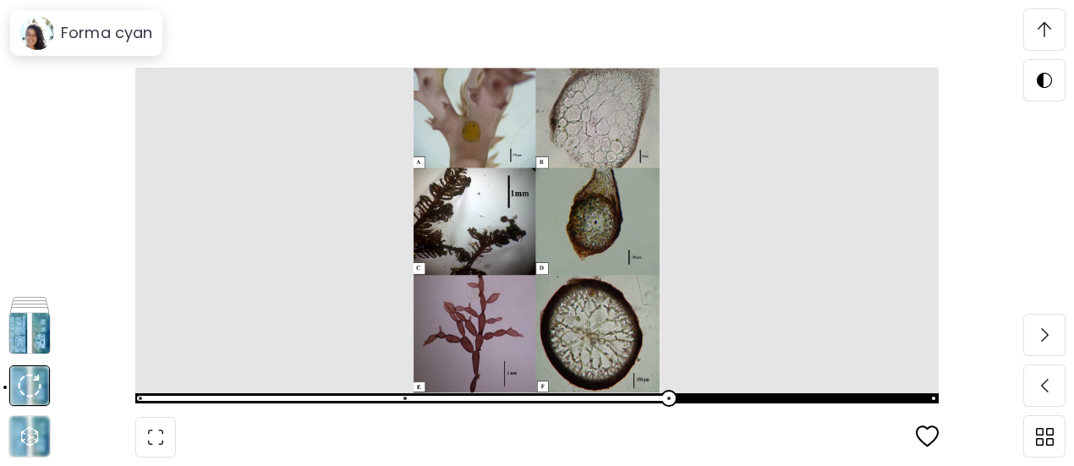
click at [913, 396] on span at bounding box center [535, 398] width 793 height 24
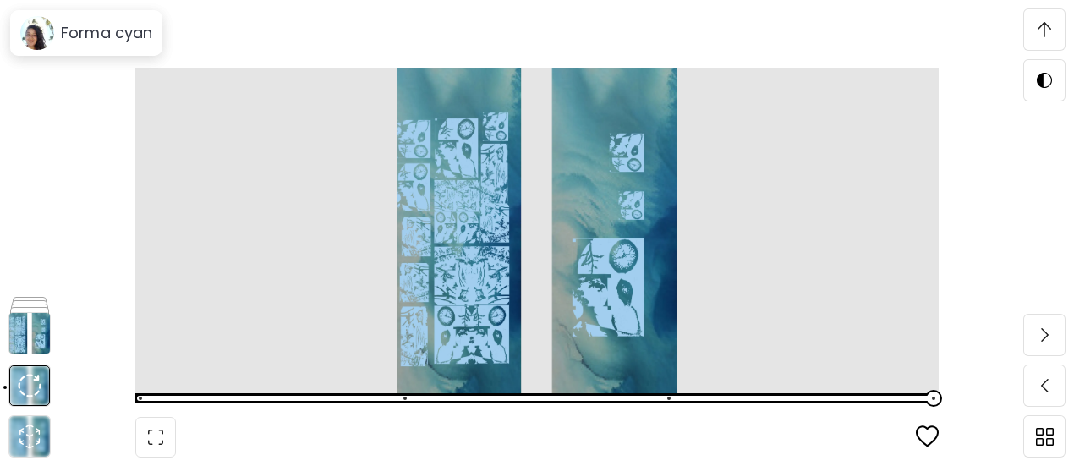
click at [708, 410] on span at bounding box center [535, 398] width 793 height 24
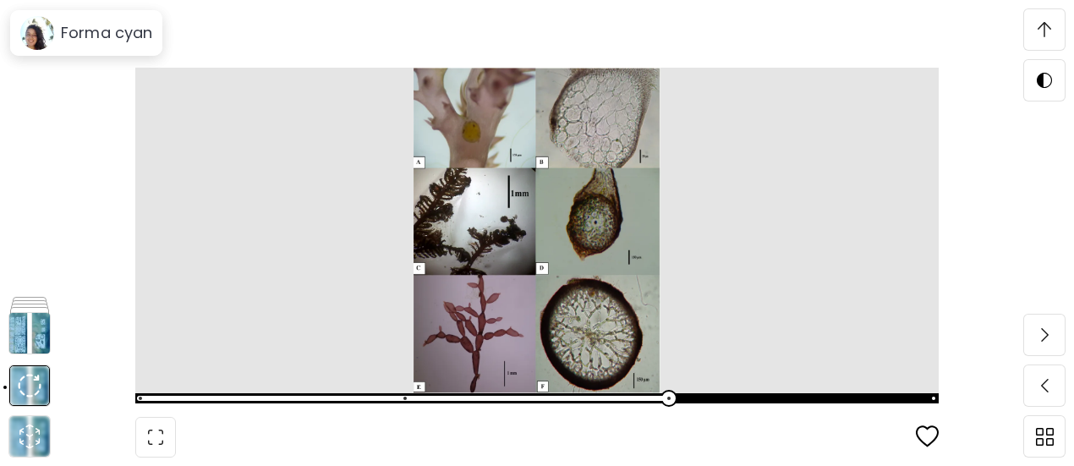
click at [416, 370] on img at bounding box center [536, 230] width 803 height 325
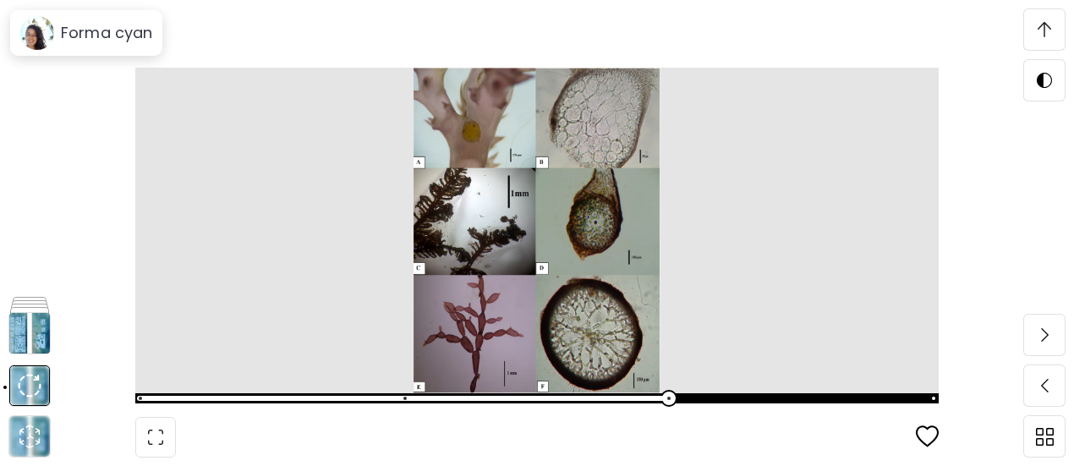
scroll to position [6459, 0]
click at [415, 407] on span at bounding box center [535, 398] width 793 height 24
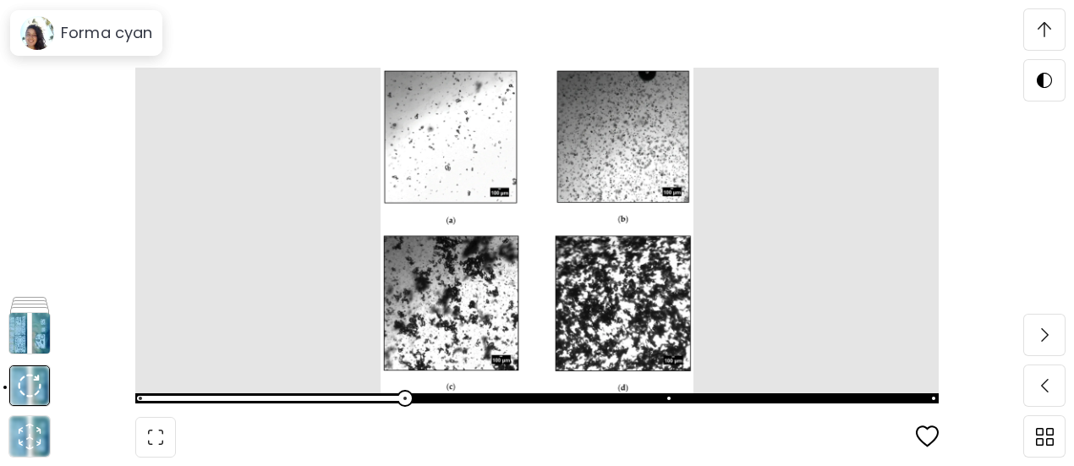
click at [296, 401] on span at bounding box center [536, 398] width 803 height 10
click at [161, 398] on span at bounding box center [535, 398] width 793 height 24
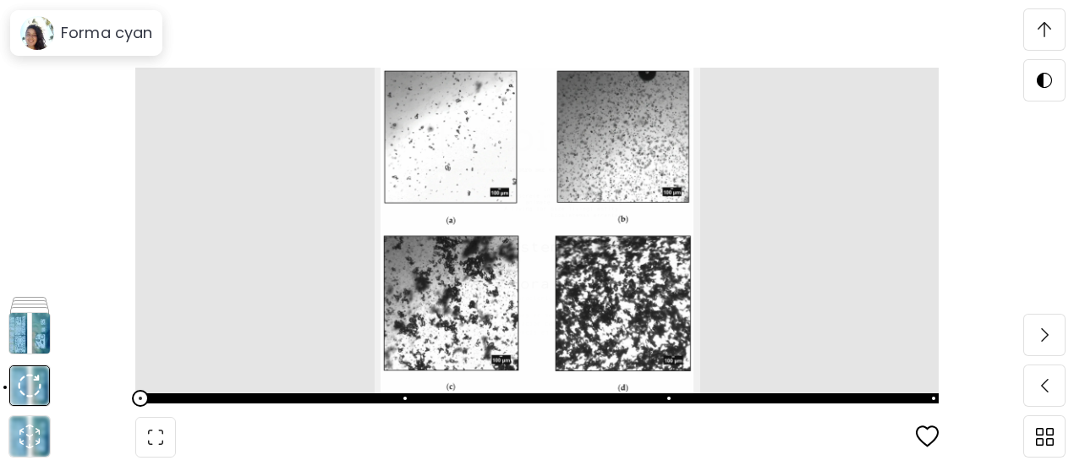
scroll to position [5868, 0]
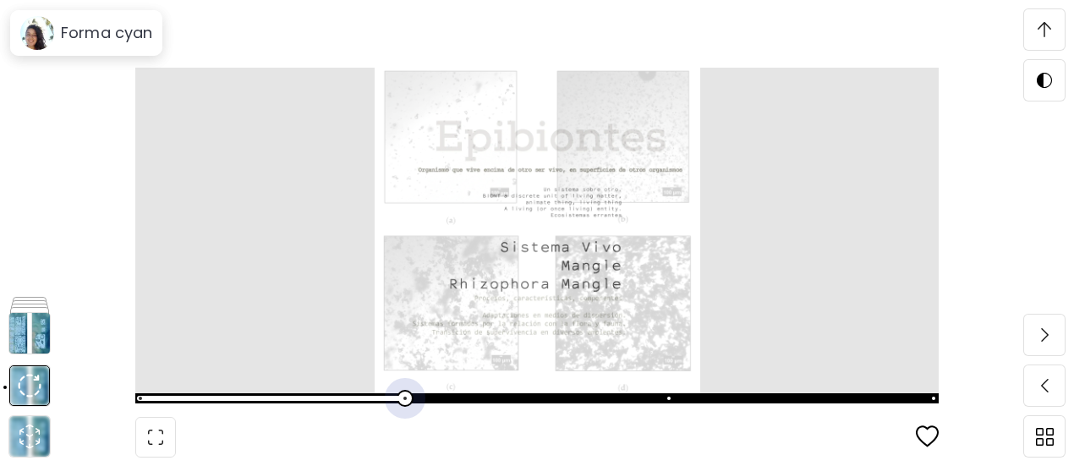
click at [412, 399] on span at bounding box center [535, 398] width 793 height 24
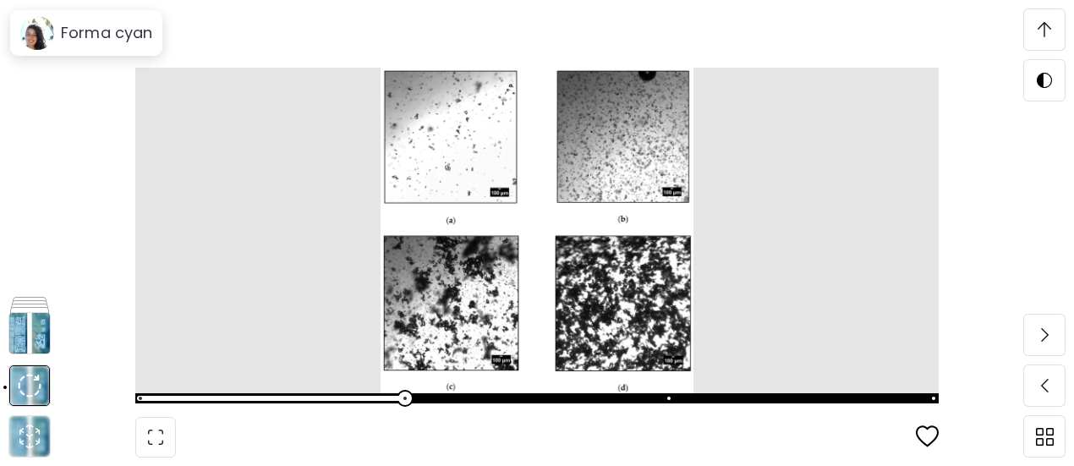
scroll to position [7050, 0]
click at [682, 395] on span at bounding box center [535, 398] width 793 height 24
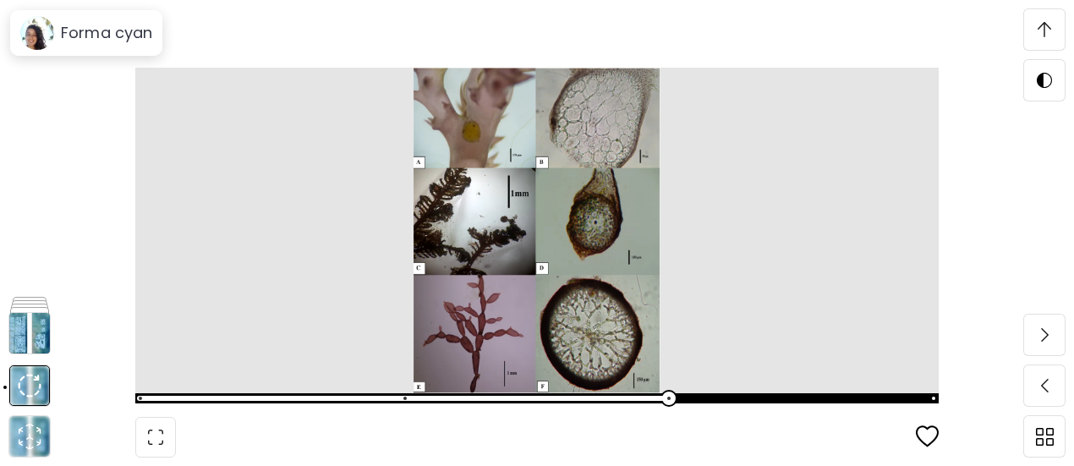
click at [957, 407] on div at bounding box center [537, 233] width 1074 height 466
click at [932, 400] on span at bounding box center [535, 398] width 793 height 24
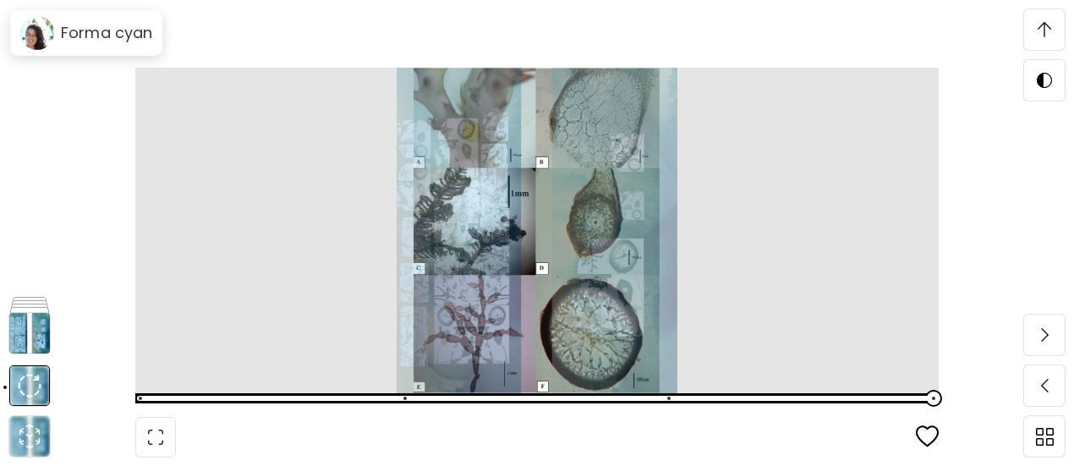
scroll to position [7641, 0]
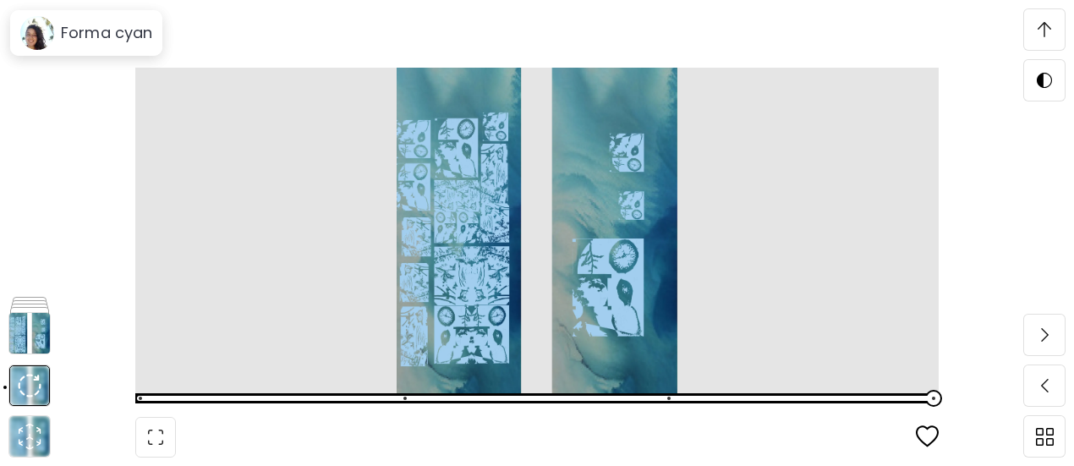
click at [673, 393] on span at bounding box center [535, 398] width 793 height 24
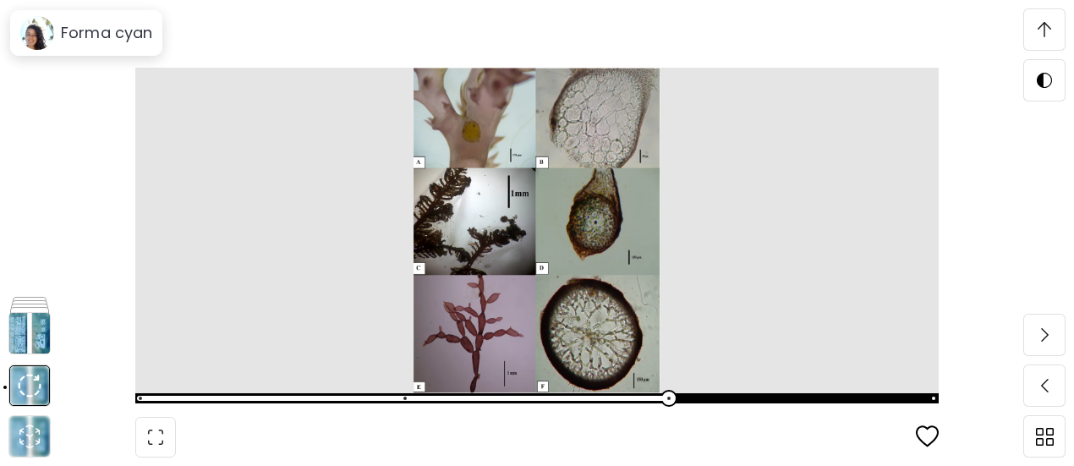
click at [407, 407] on span at bounding box center [535, 398] width 793 height 24
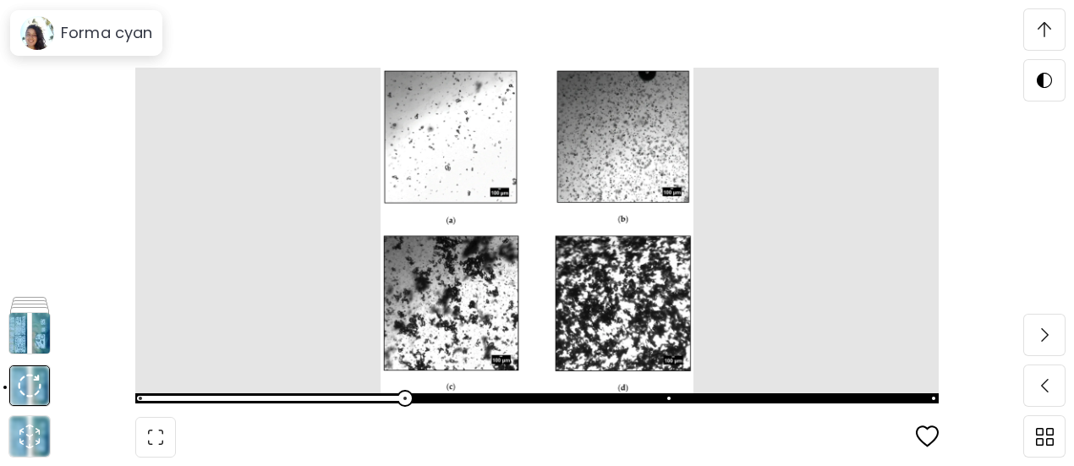
click at [293, 407] on span at bounding box center [535, 398] width 793 height 24
click at [147, 397] on span at bounding box center [535, 398] width 793 height 24
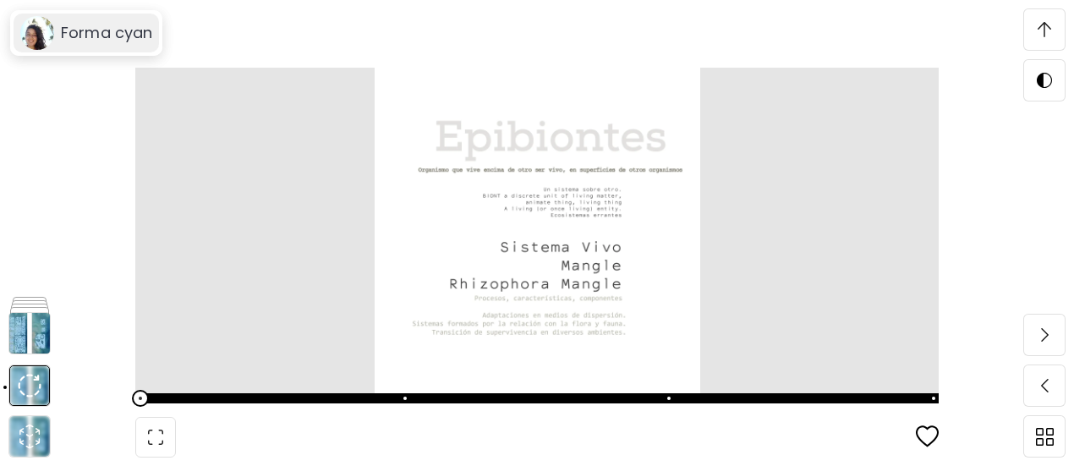
click at [44, 35] on image at bounding box center [37, 33] width 34 height 34
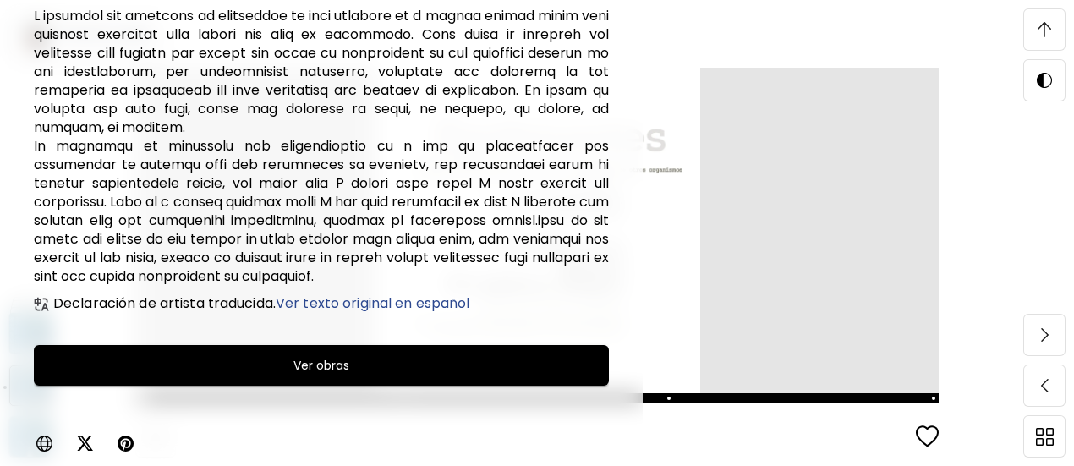
scroll to position [6008, 0]
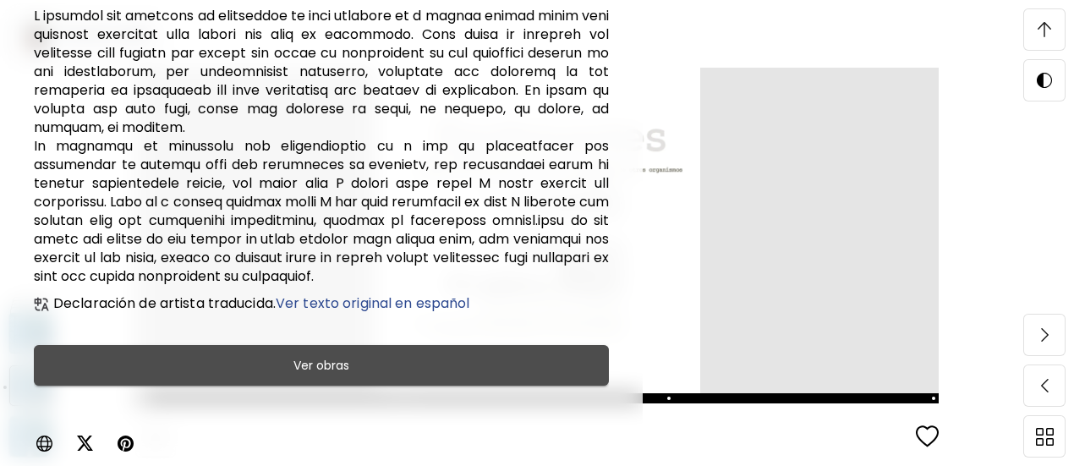
click at [395, 355] on span "Ver obras" at bounding box center [321, 365] width 533 height 20
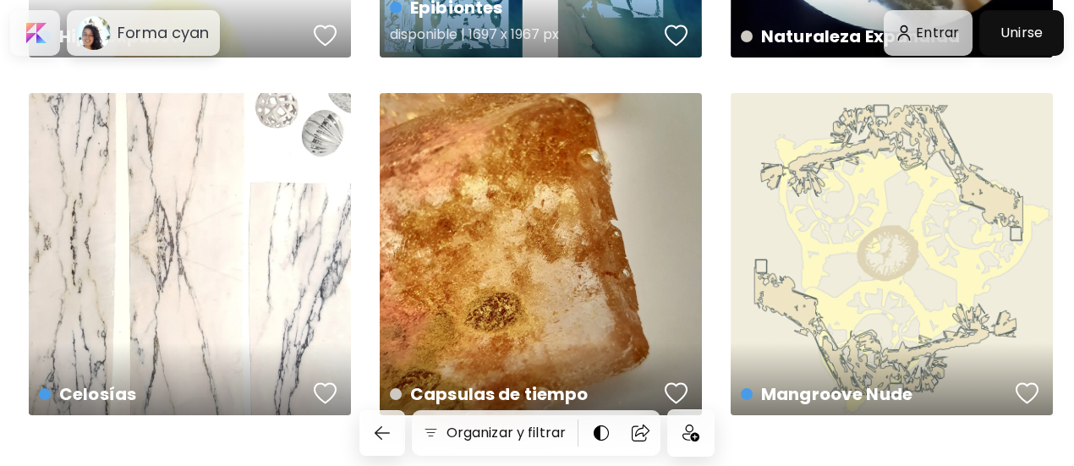
scroll to position [372, 0]
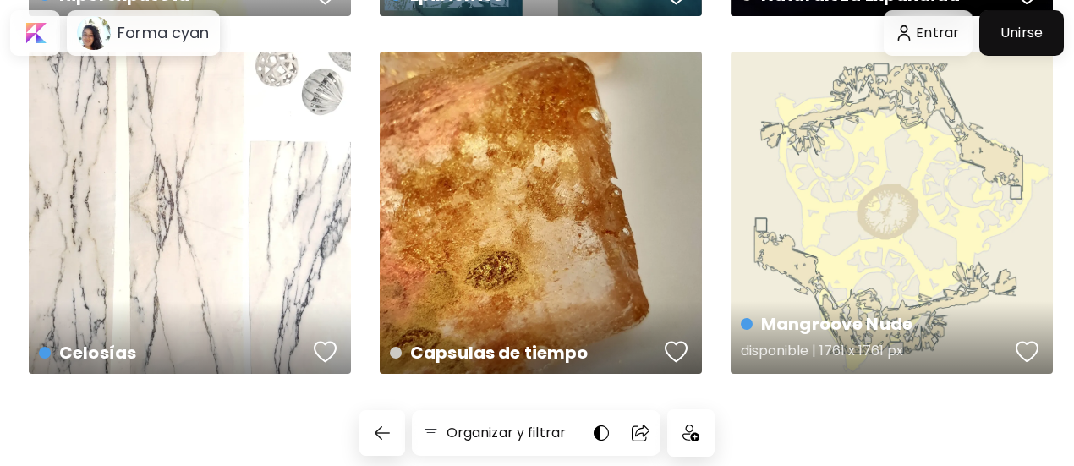
click at [817, 334] on h4 "Mangroove Nude" at bounding box center [875, 323] width 269 height 25
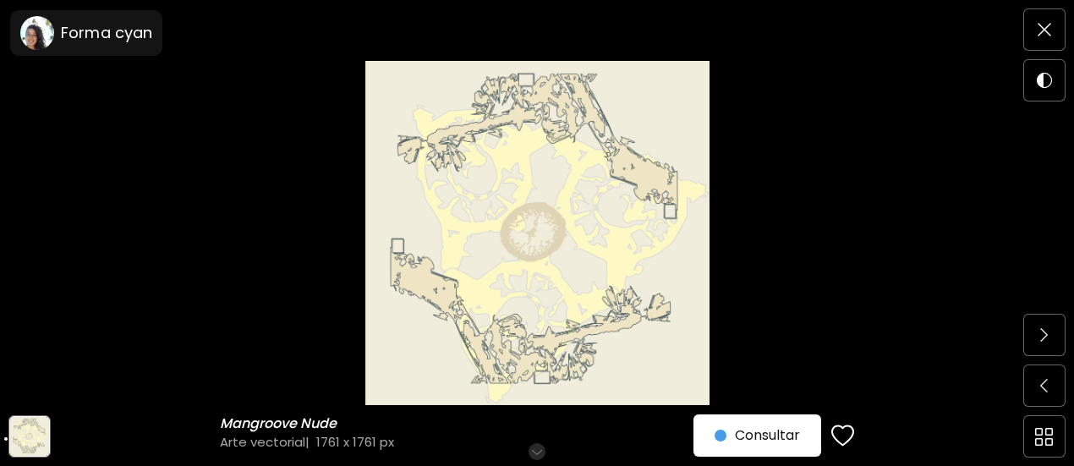
click at [26, 433] on img at bounding box center [29, 436] width 39 height 39
click at [570, 187] on img at bounding box center [537, 233] width 932 height 344
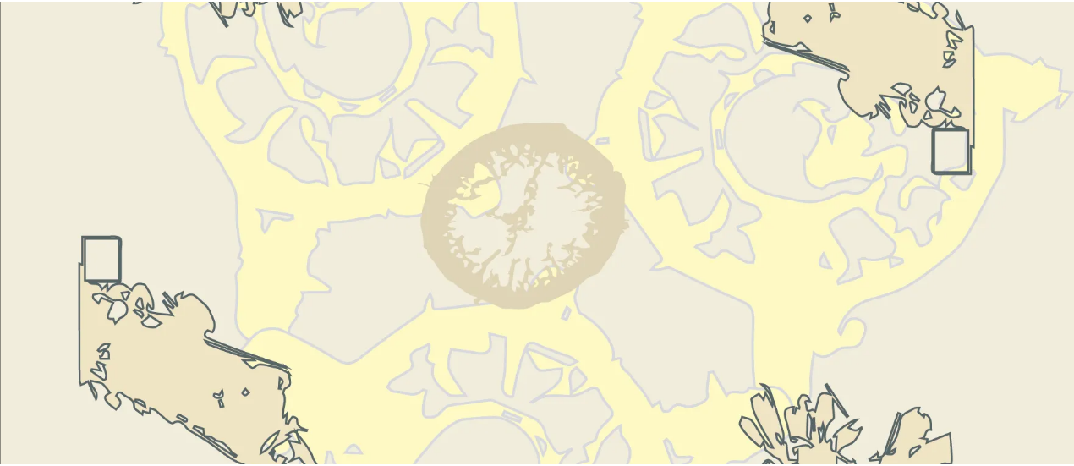
scroll to position [607, 0]
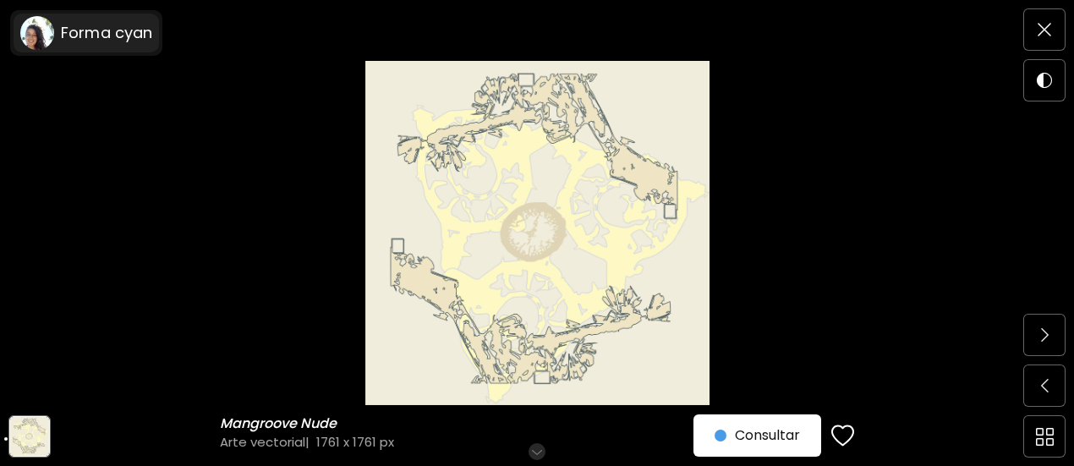
click at [39, 45] on image at bounding box center [37, 33] width 34 height 34
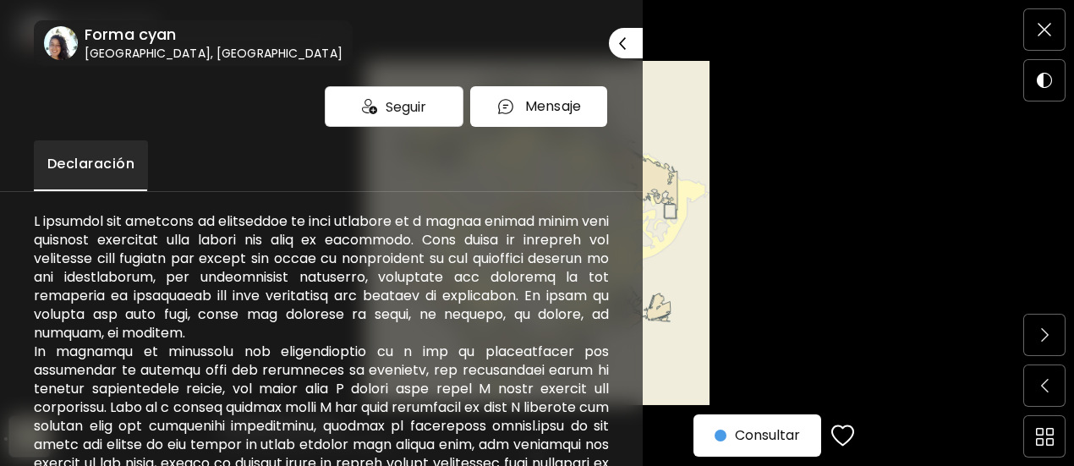
scroll to position [205, 0]
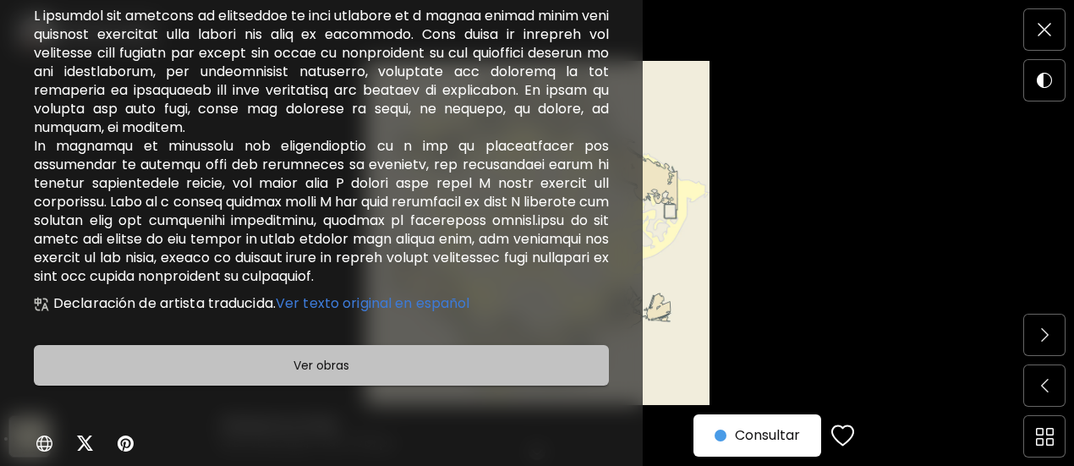
click at [357, 362] on span "Ver obras" at bounding box center [321, 365] width 533 height 20
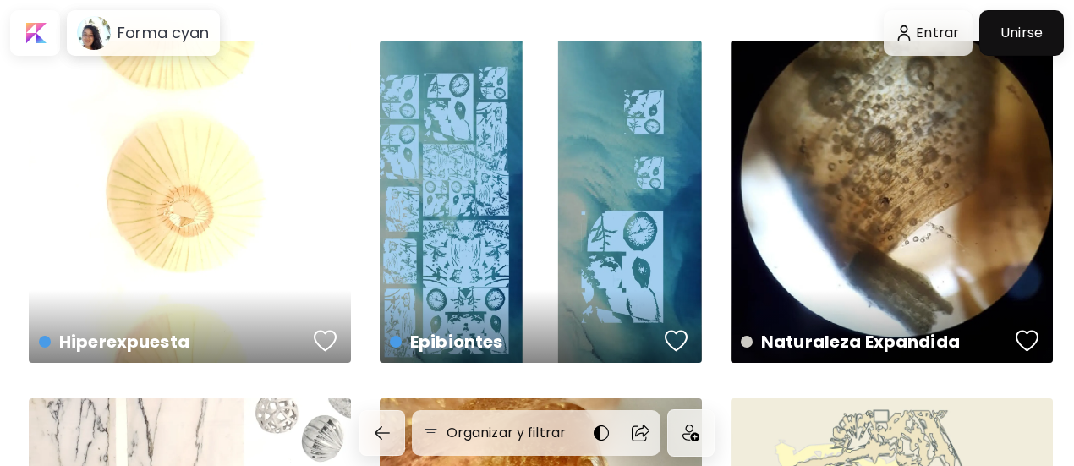
scroll to position [25, 0]
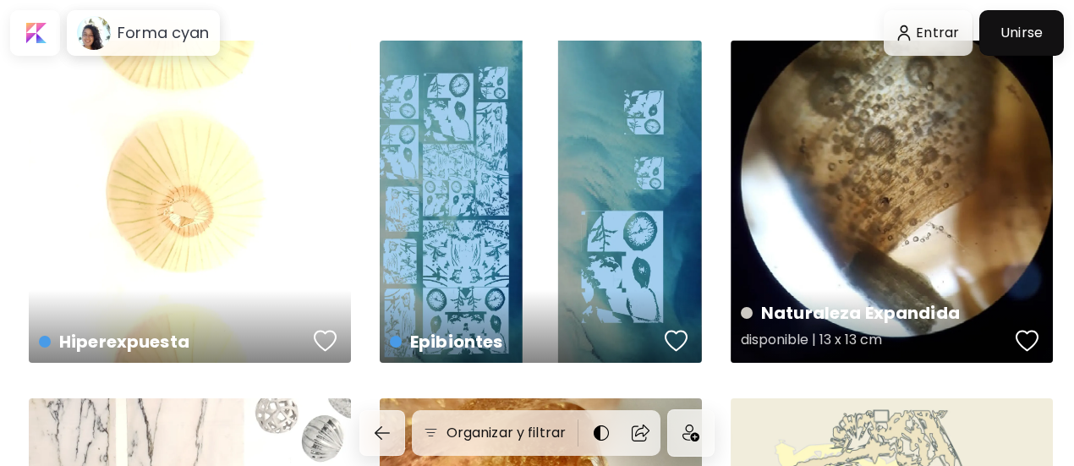
click at [860, 265] on div "Naturaleza Expandida disponible | 13 x 13 cm" at bounding box center [891, 202] width 322 height 322
